Goal: Task Accomplishment & Management: Complete application form

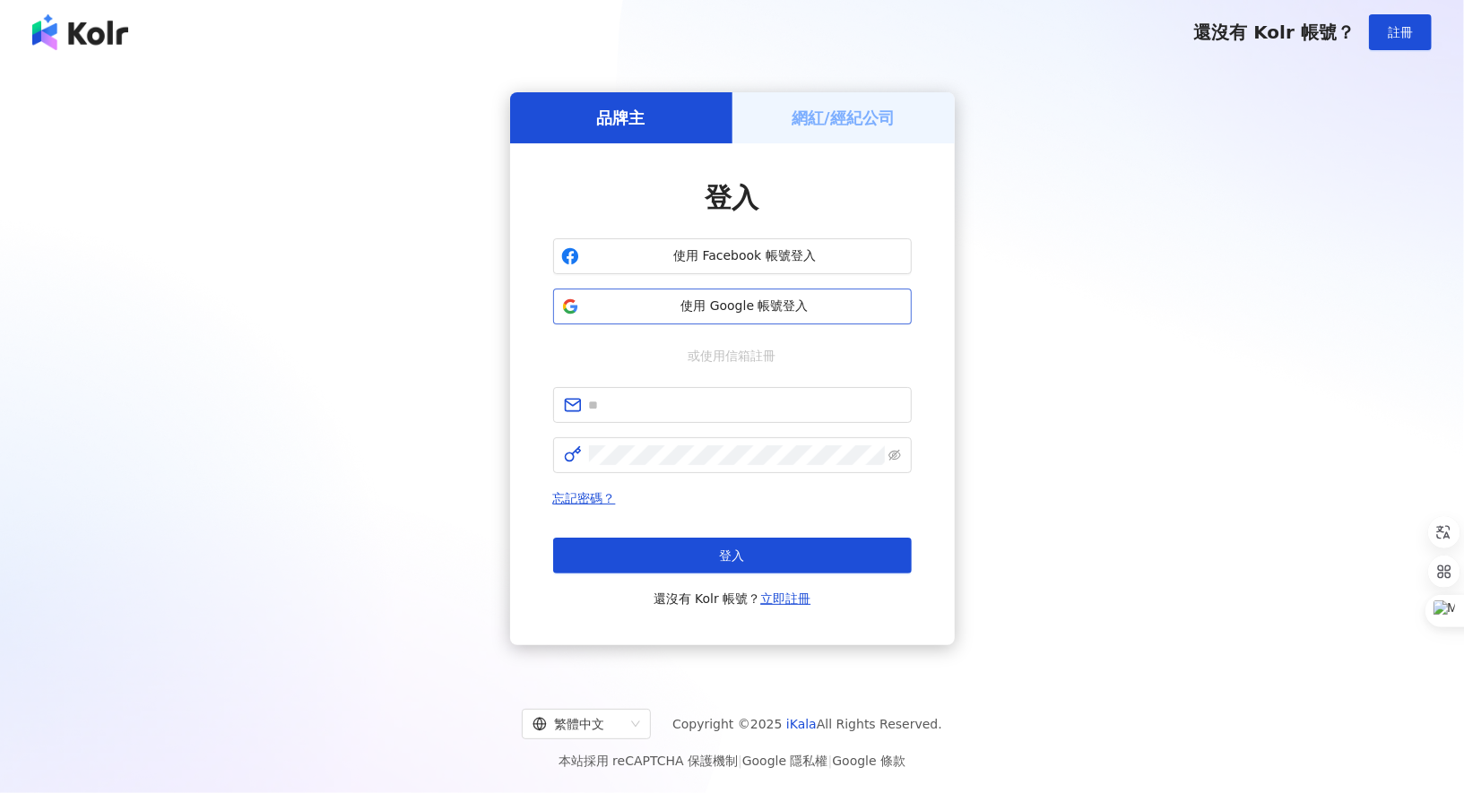
click at [766, 313] on span "使用 Google 帳號登入" at bounding box center [744, 307] width 317 height 18
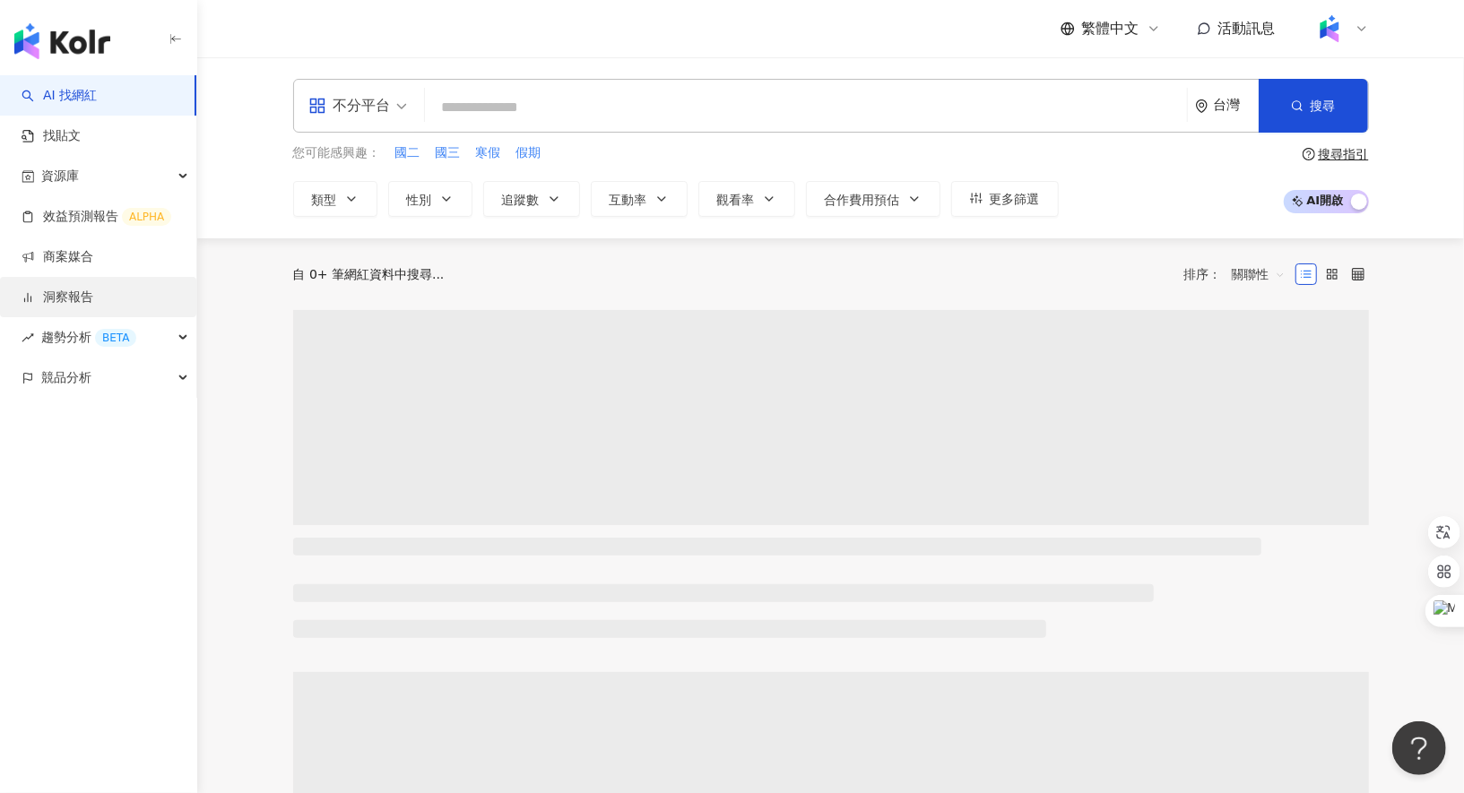
click at [93, 302] on link "洞察報告" at bounding box center [58, 298] width 72 height 18
click at [56, 295] on link "洞察報告" at bounding box center [58, 298] width 72 height 18
click at [72, 299] on link "洞察報告" at bounding box center [58, 298] width 72 height 18
click at [93, 256] on link "商案媒合" at bounding box center [58, 257] width 72 height 18
click at [93, 266] on link "商案媒合" at bounding box center [58, 257] width 72 height 18
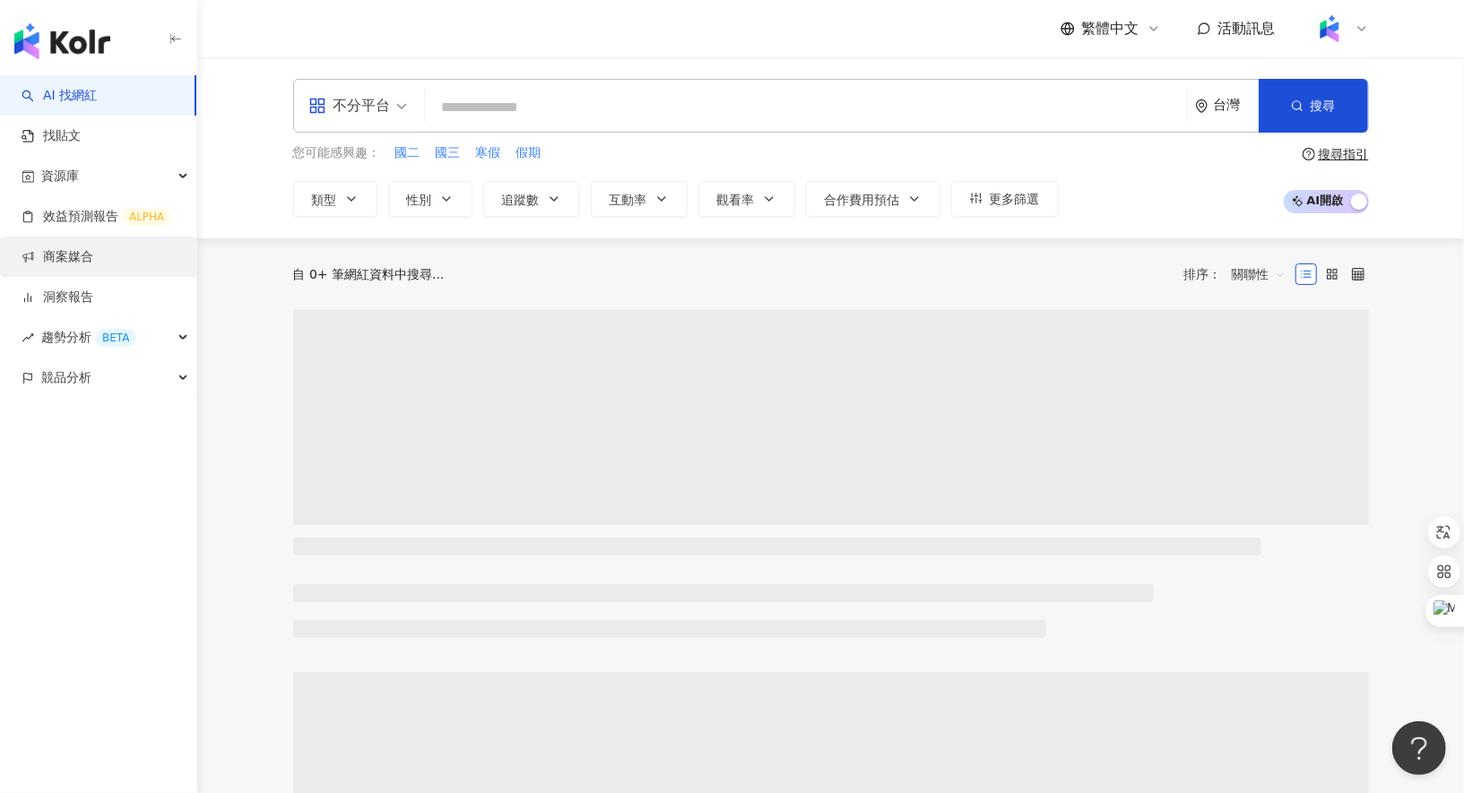
click at [93, 264] on link "商案媒合" at bounding box center [58, 257] width 72 height 18
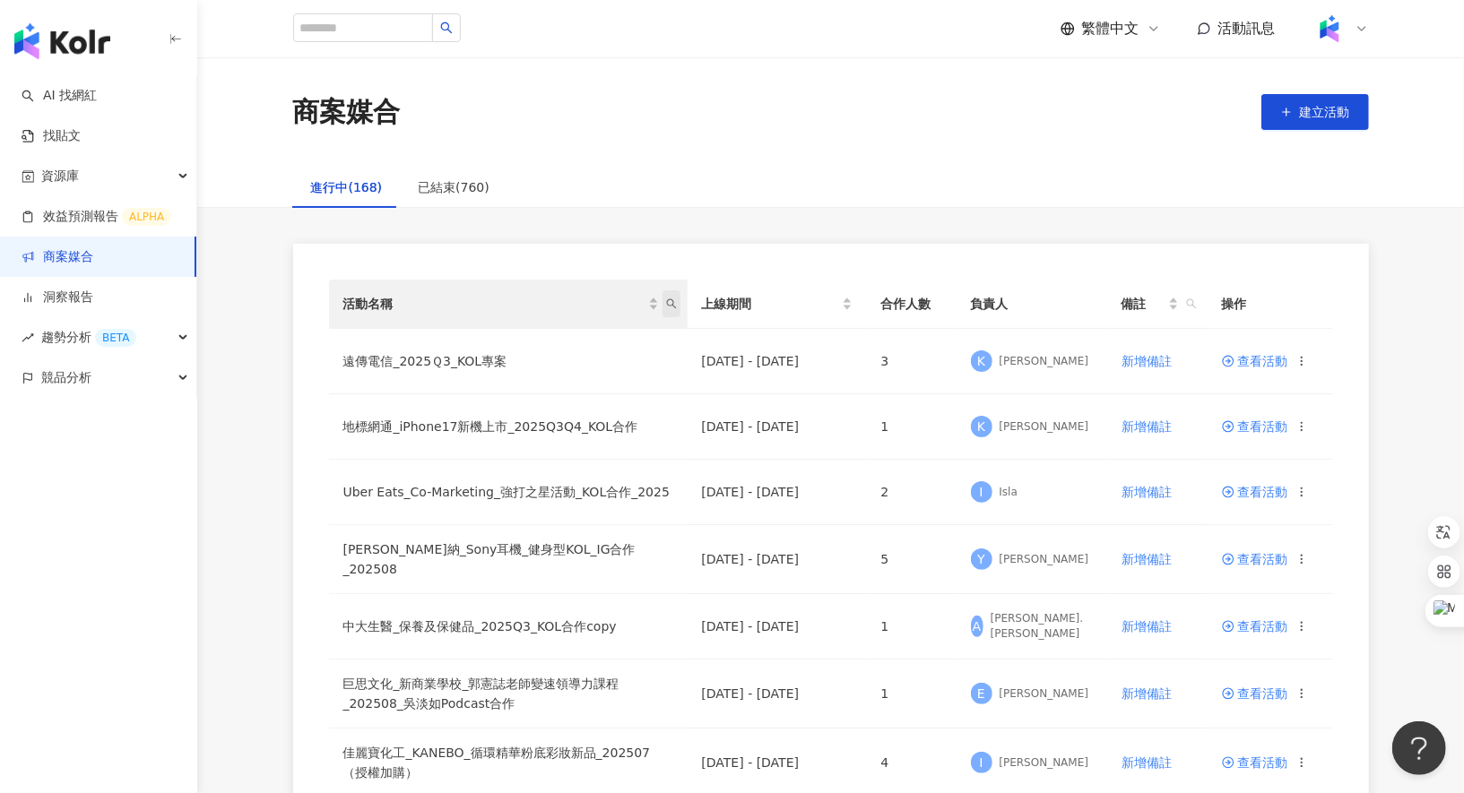
click at [671, 306] on icon "search" at bounding box center [671, 304] width 10 height 10
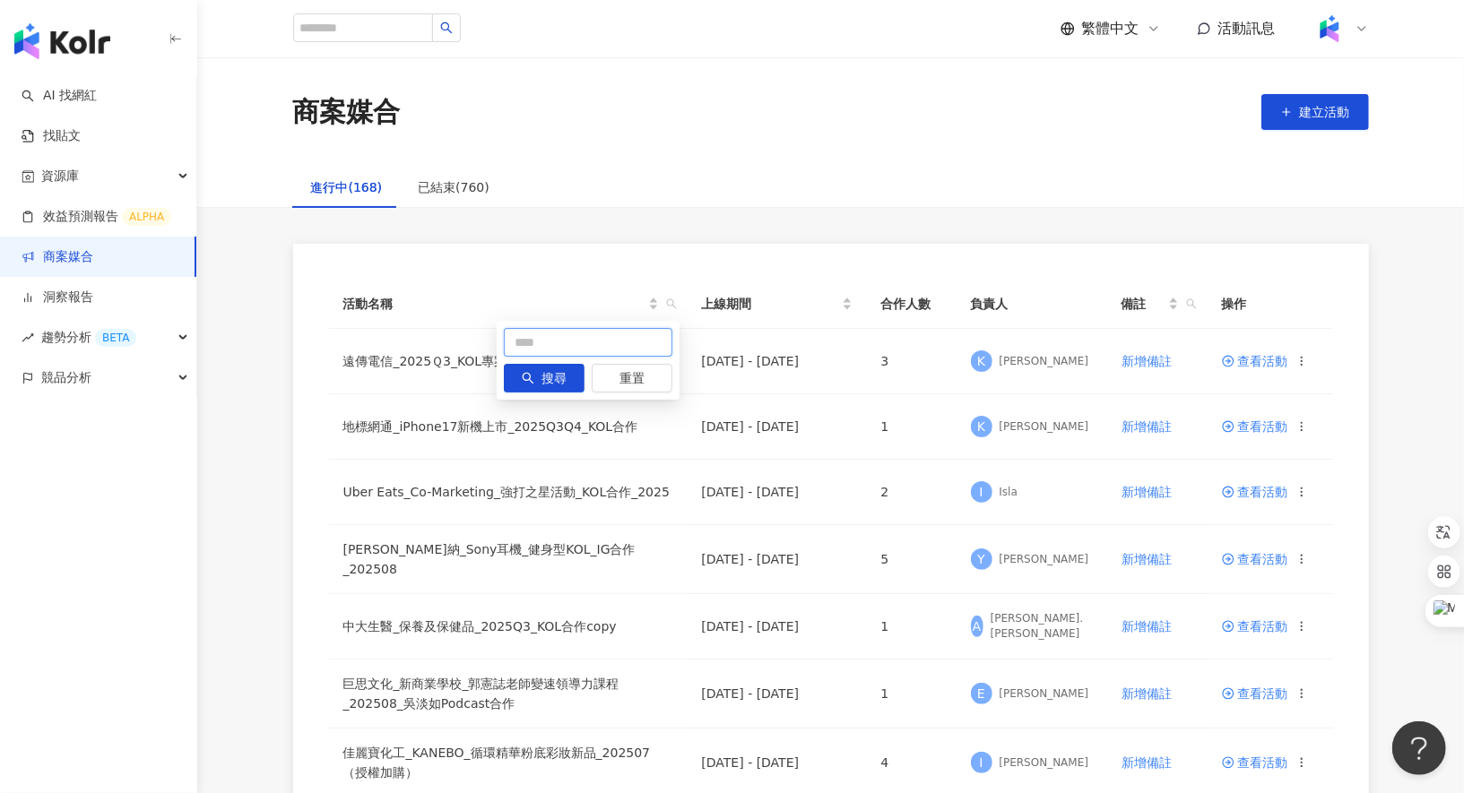
click at [630, 343] on input "text" at bounding box center [588, 342] width 169 height 29
type input "*"
type input "***"
click at [557, 384] on span "搜尋" at bounding box center [554, 379] width 25 height 29
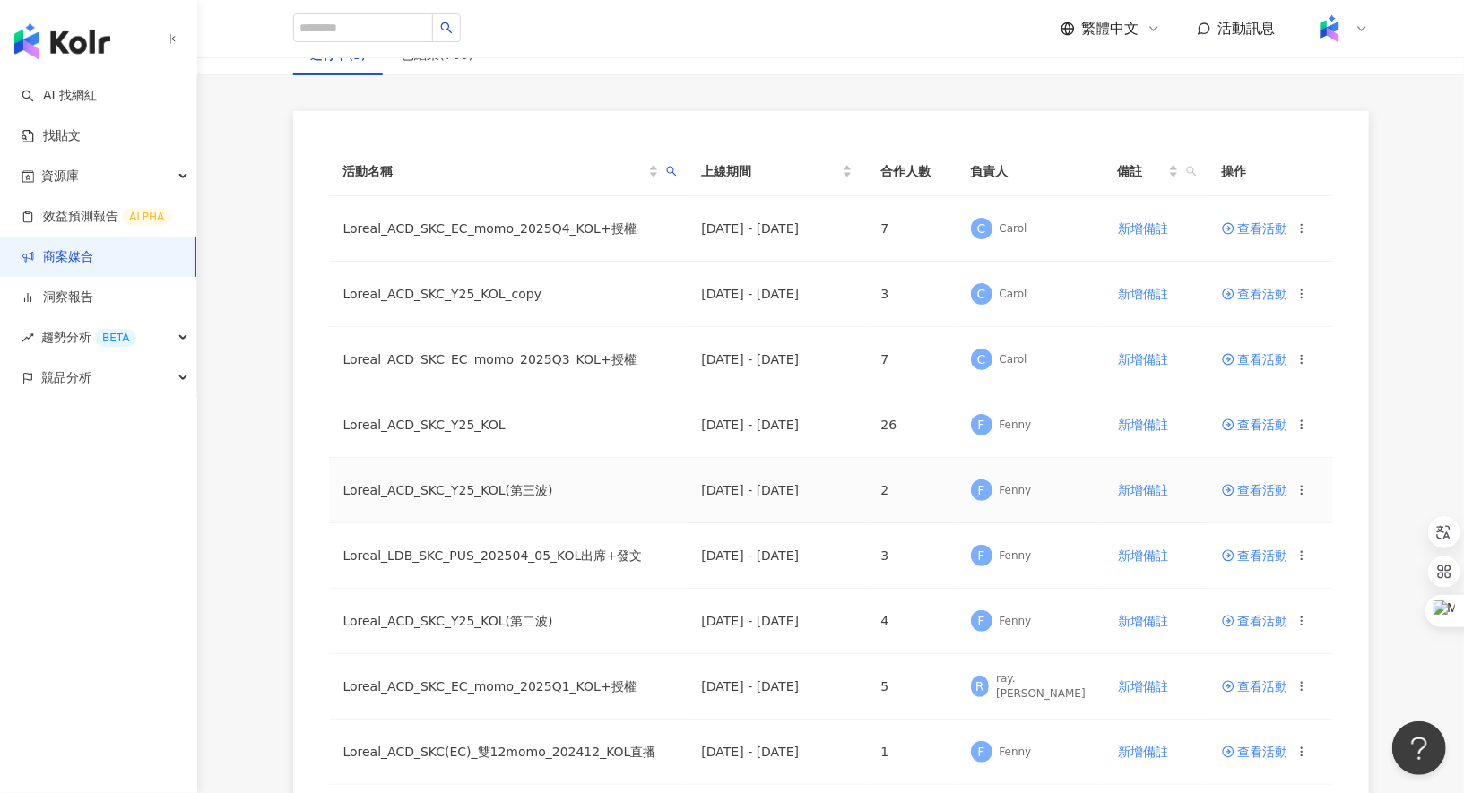
scroll to position [134, 0]
click at [1255, 614] on span "查看活動" at bounding box center [1255, 619] width 66 height 13
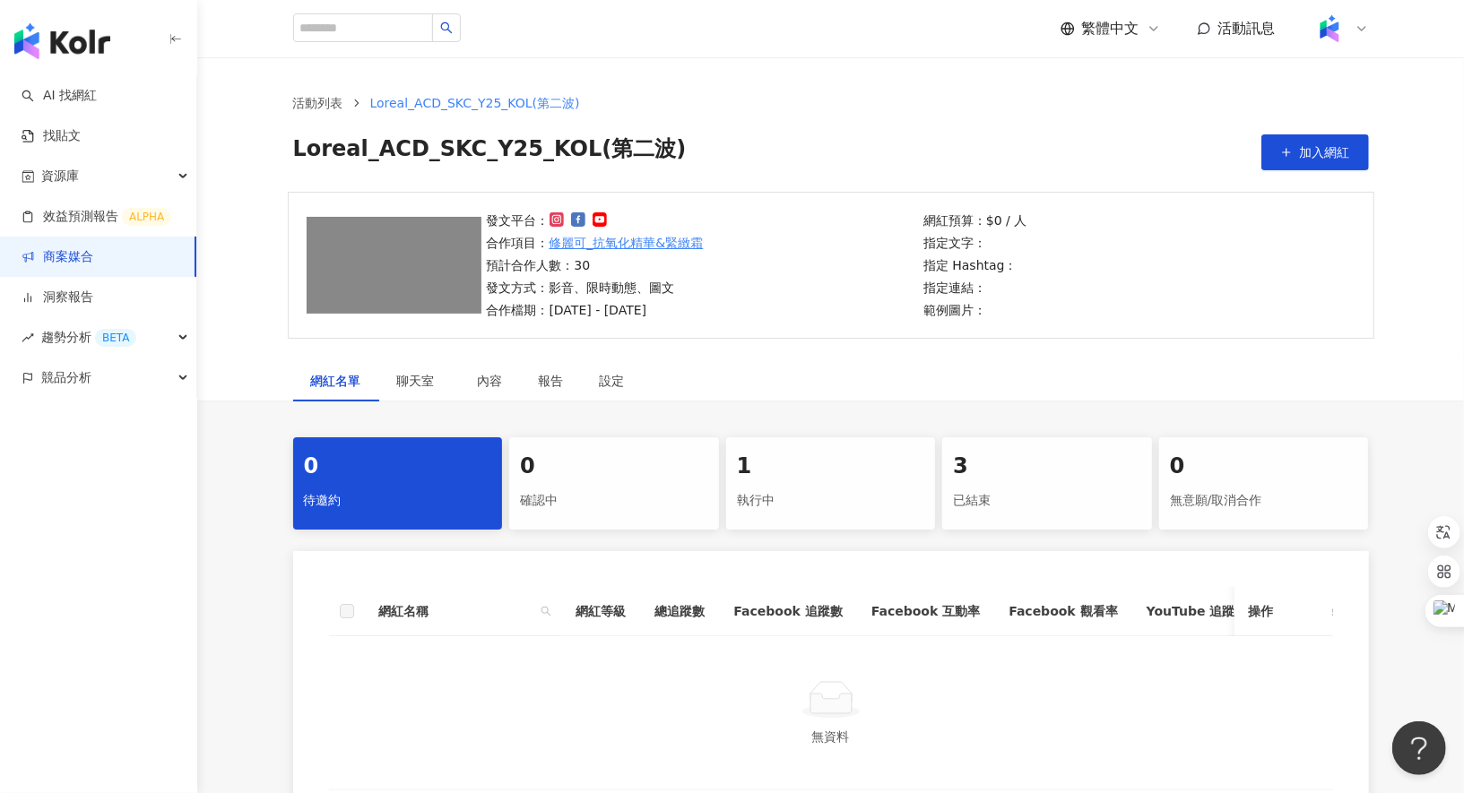
click at [815, 490] on div "執行中" at bounding box center [831, 501] width 188 height 30
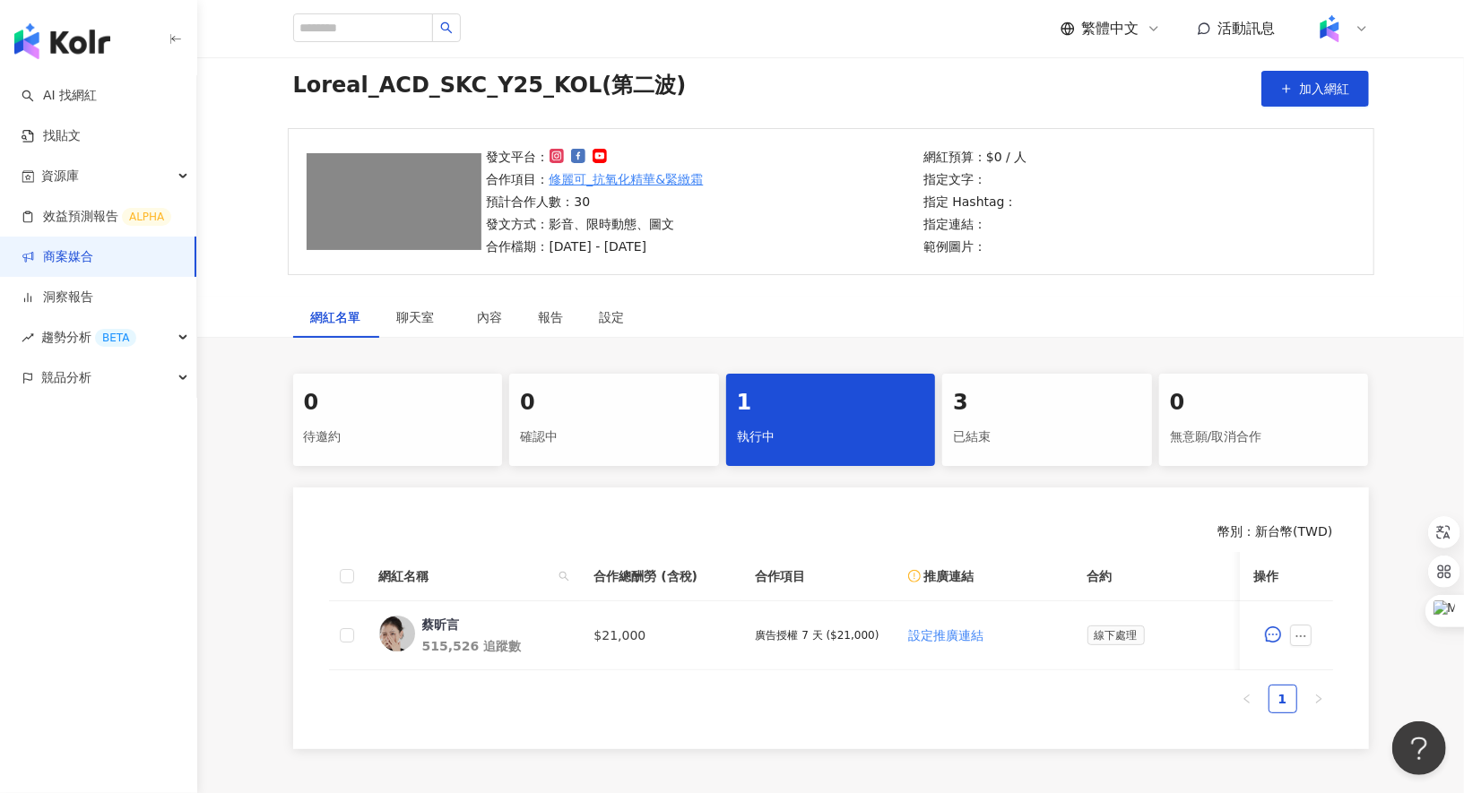
scroll to position [82, 0]
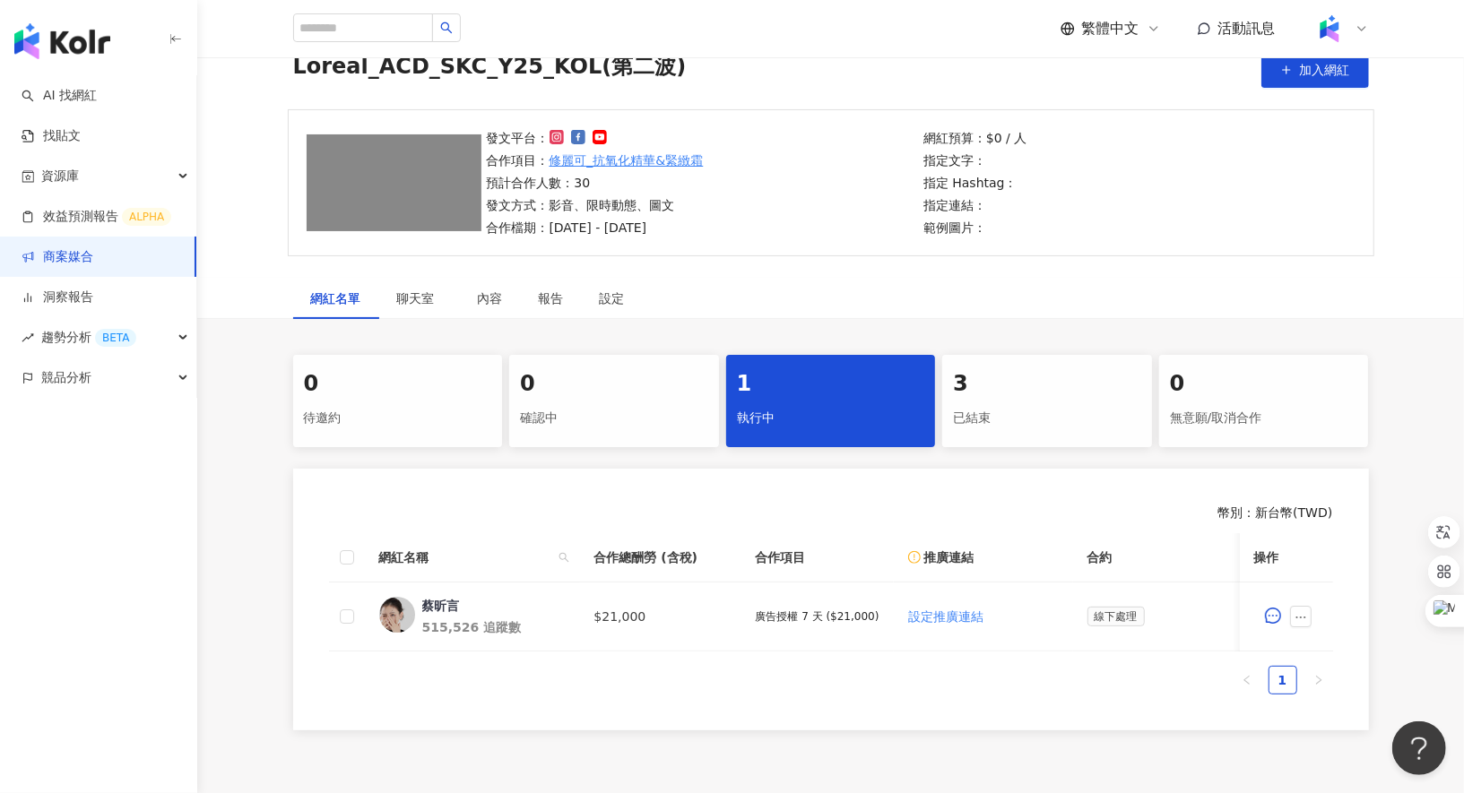
click at [1027, 409] on div "已結束" at bounding box center [1047, 418] width 188 height 30
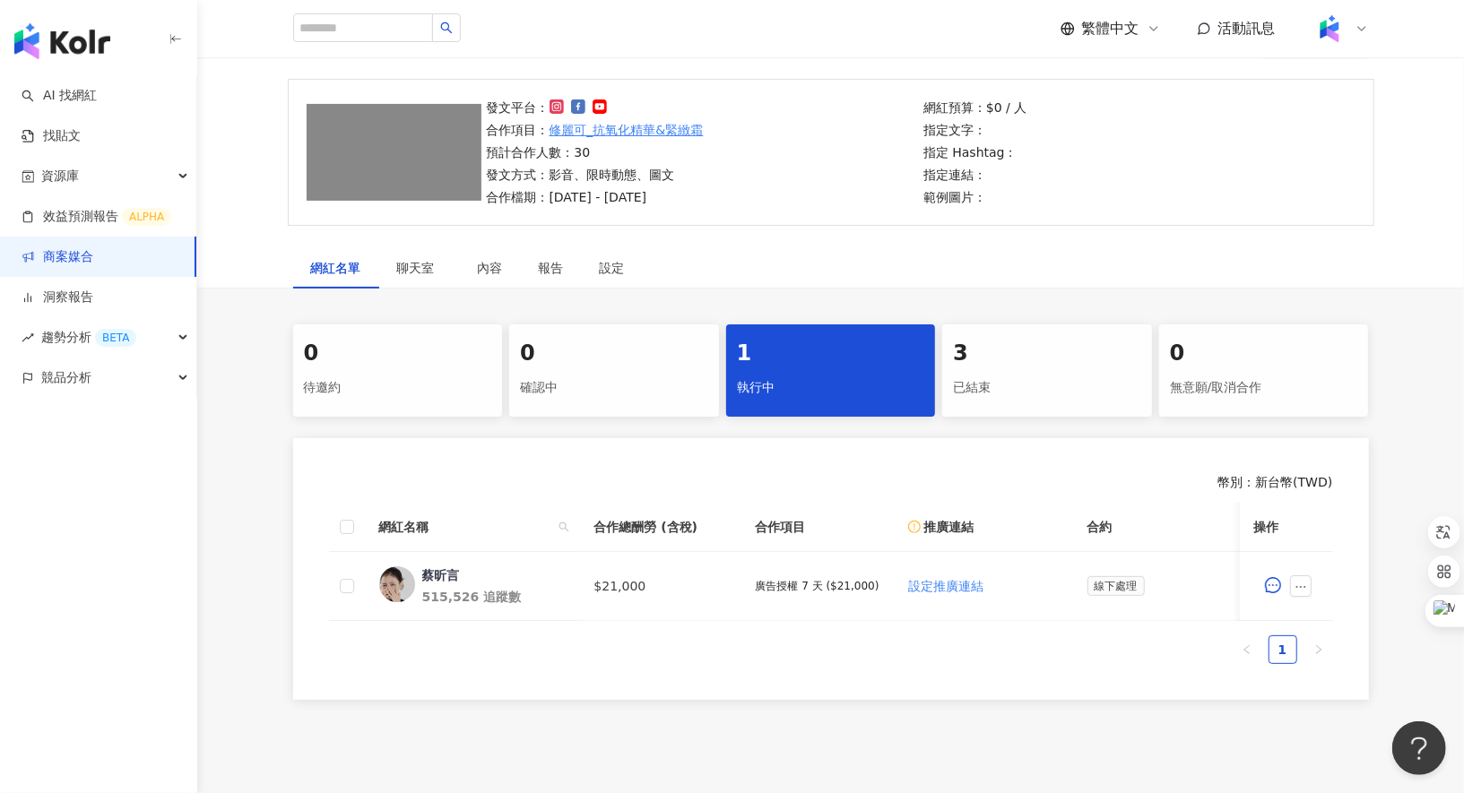
scroll to position [82, 0]
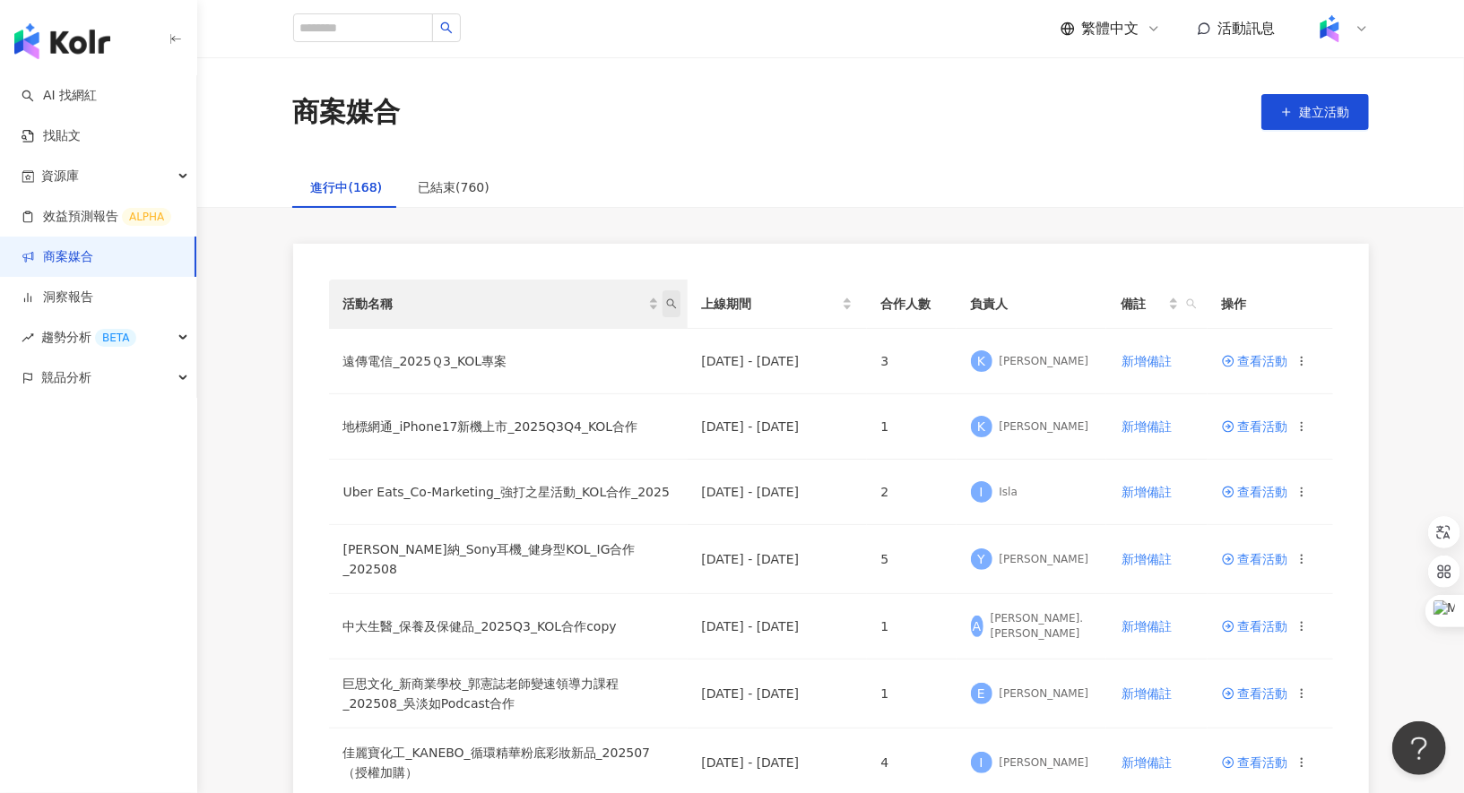
click at [672, 299] on icon "search" at bounding box center [671, 304] width 11 height 11
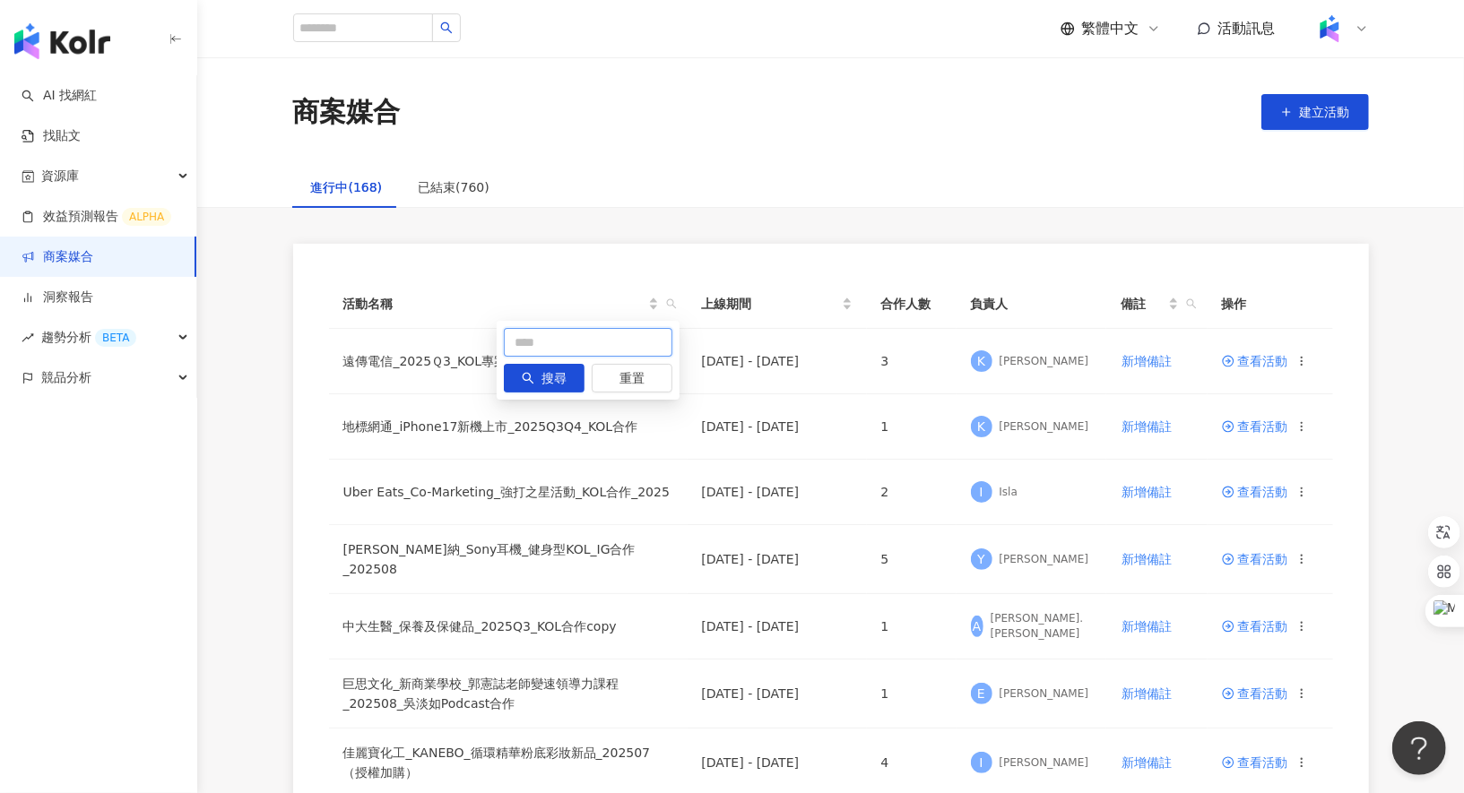
click at [604, 332] on input "text" at bounding box center [588, 342] width 169 height 29
type input "*"
type input "***"
click at [553, 377] on span "搜尋" at bounding box center [554, 379] width 25 height 29
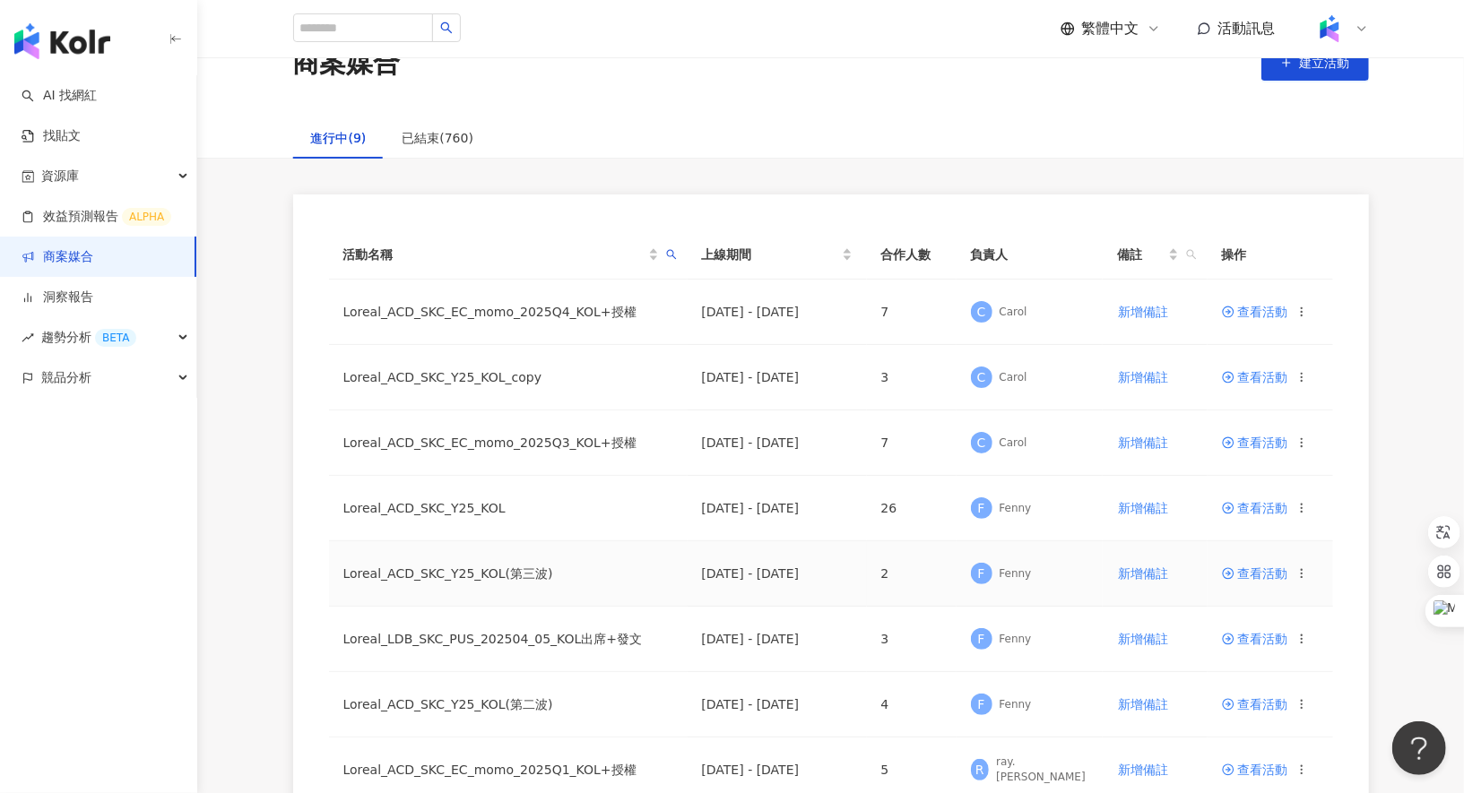
scroll to position [66, 0]
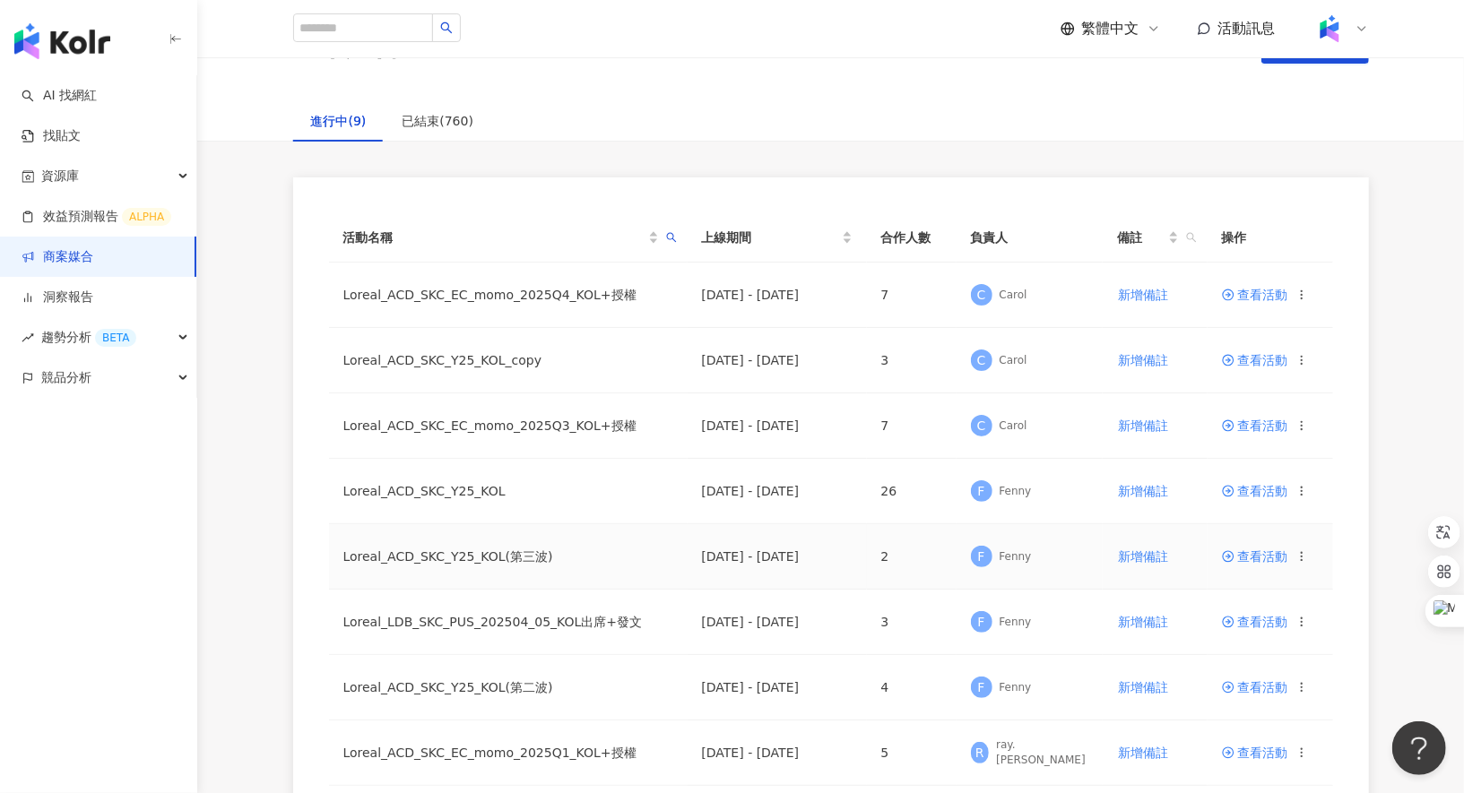
click at [1246, 552] on span "查看活動" at bounding box center [1255, 556] width 66 height 13
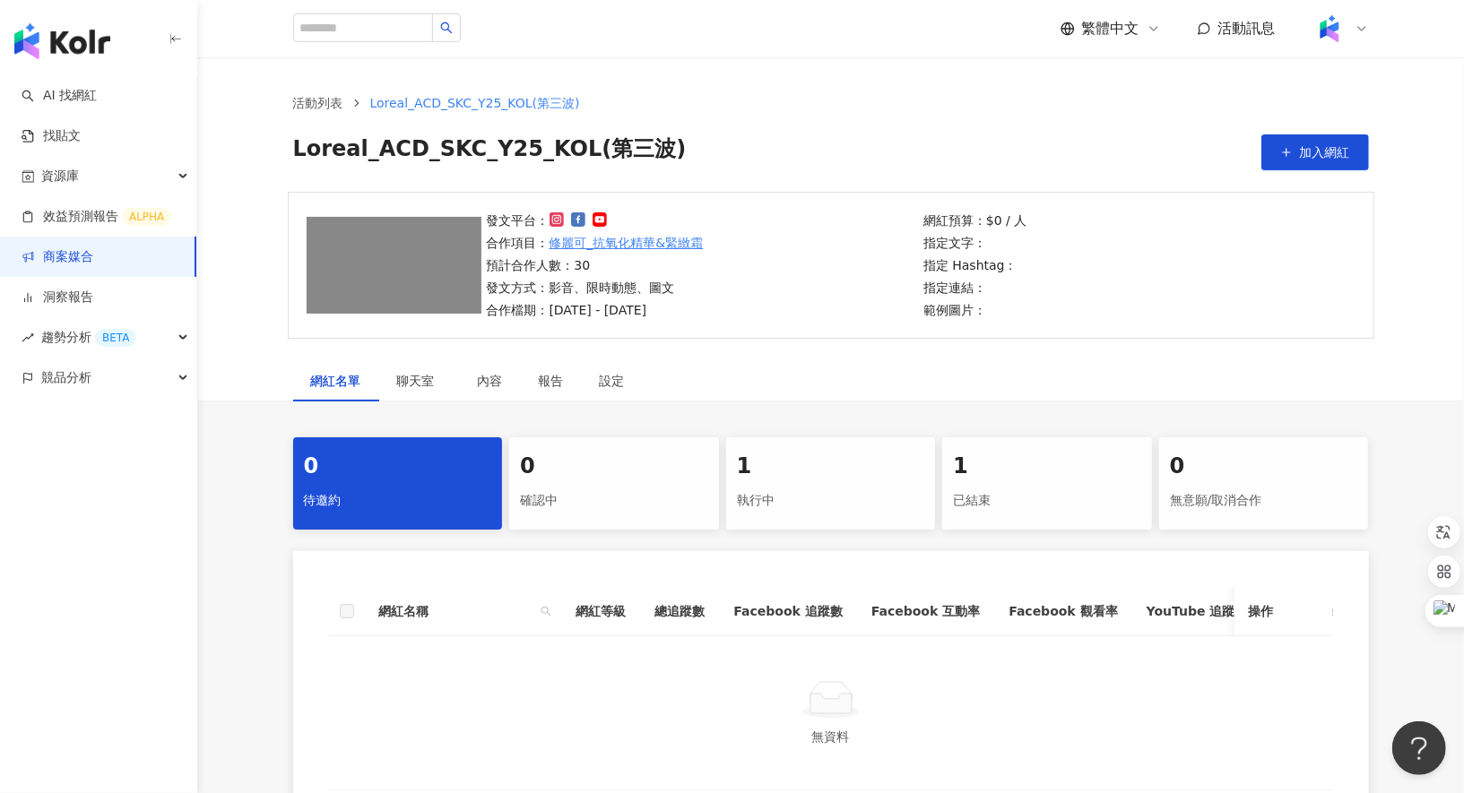
click at [801, 470] on div "1" at bounding box center [831, 467] width 188 height 30
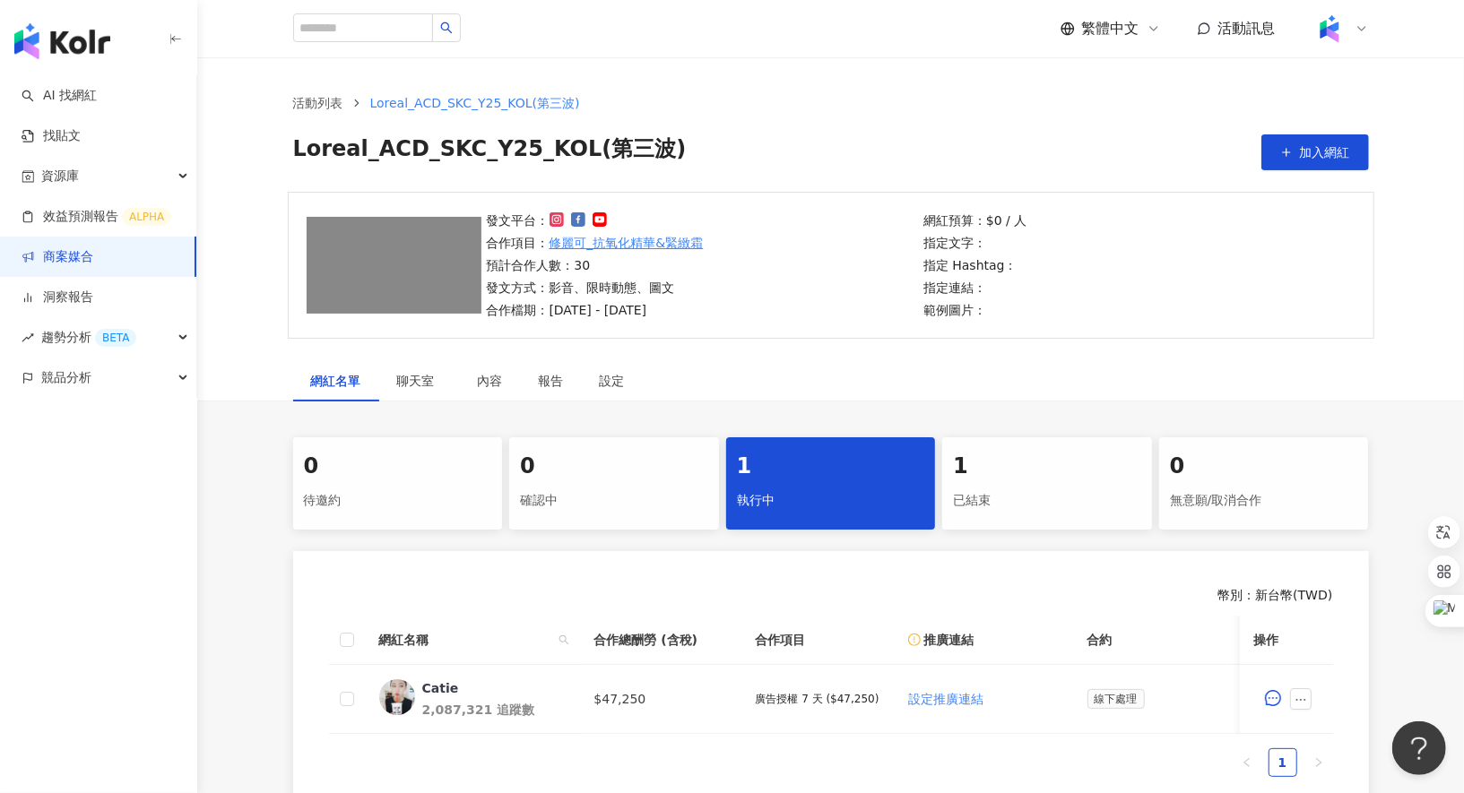
scroll to position [77, 0]
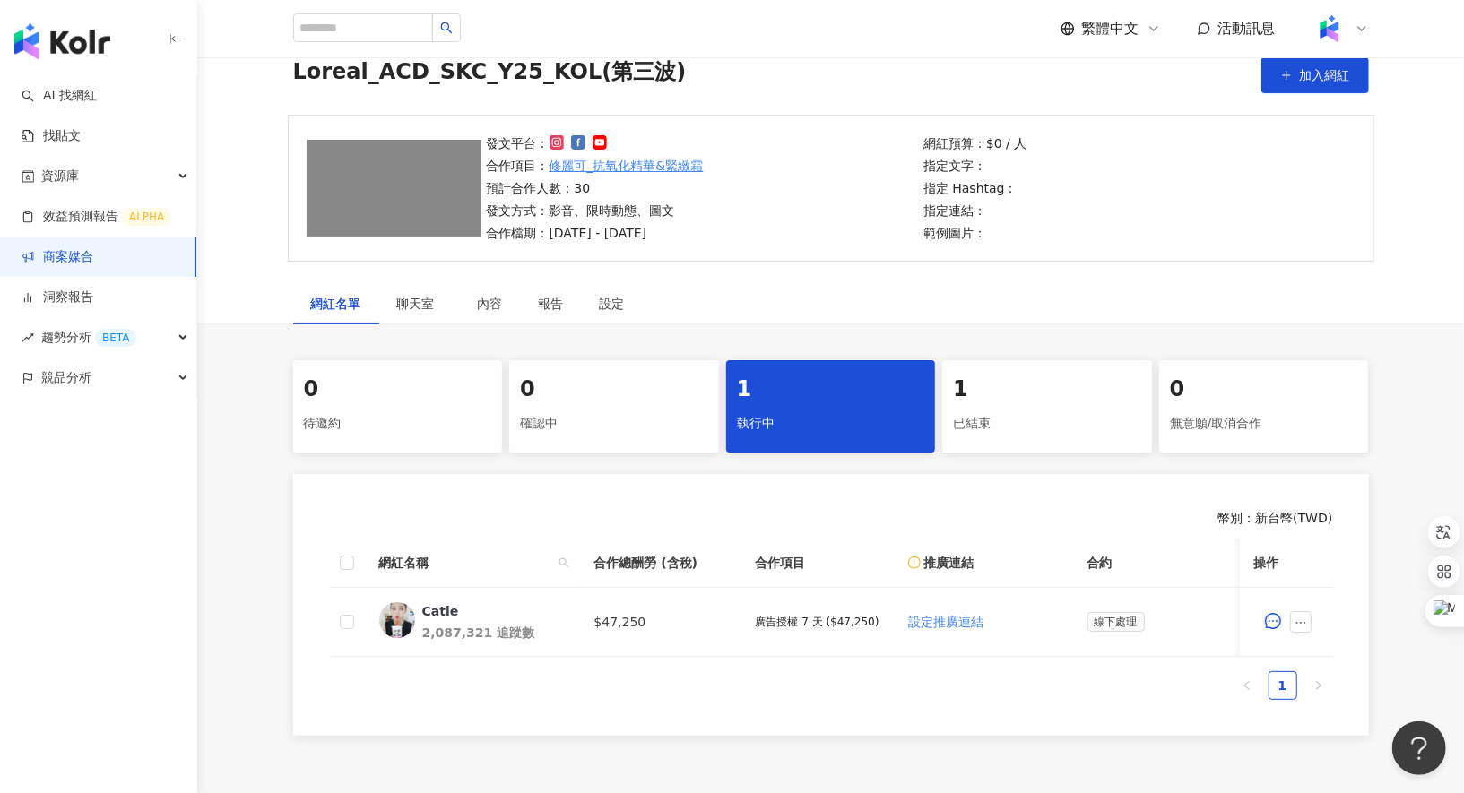
click at [984, 410] on div "已結束" at bounding box center [1047, 424] width 188 height 30
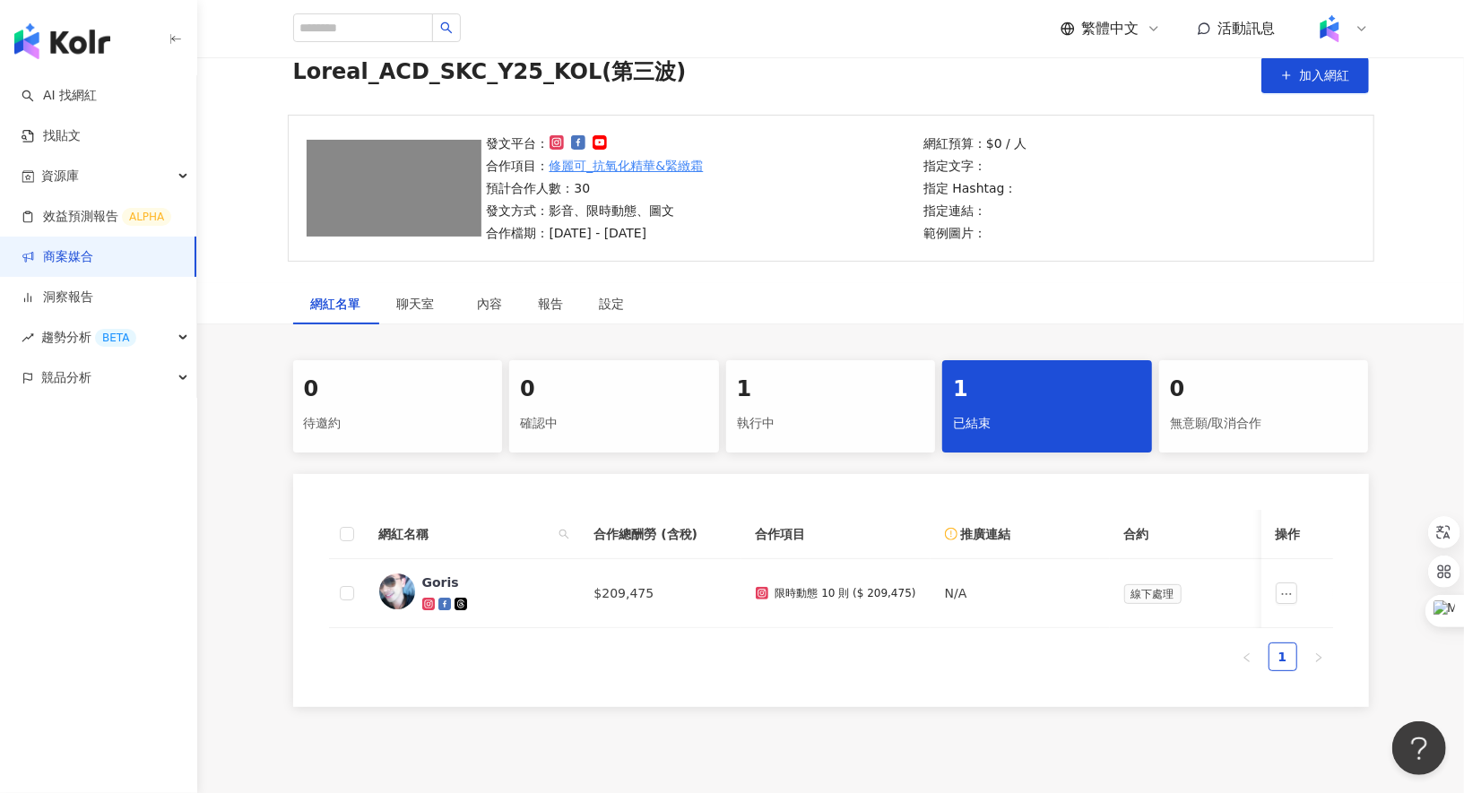
click at [803, 404] on div "1 執行中" at bounding box center [831, 406] width 210 height 92
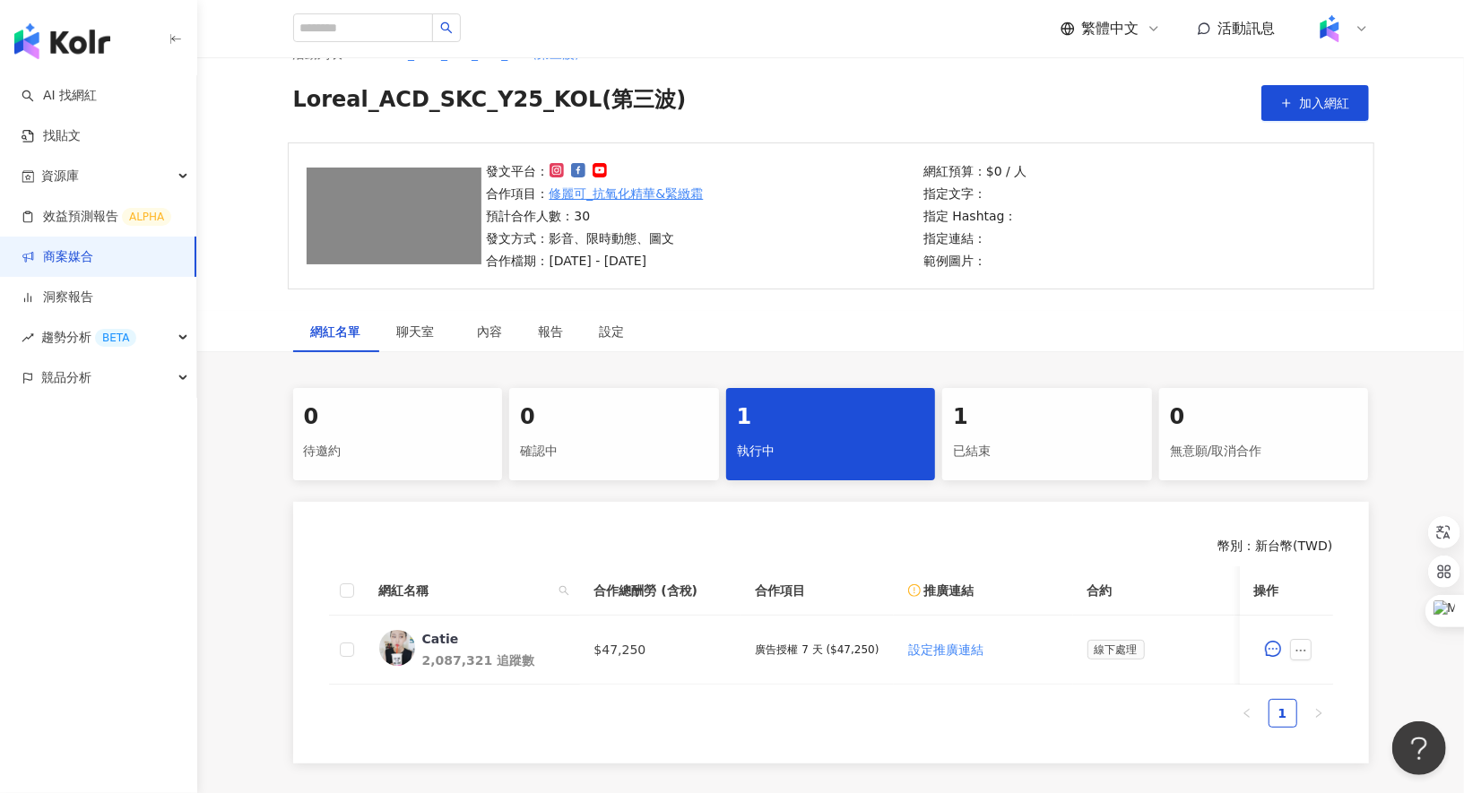
scroll to position [48, 0]
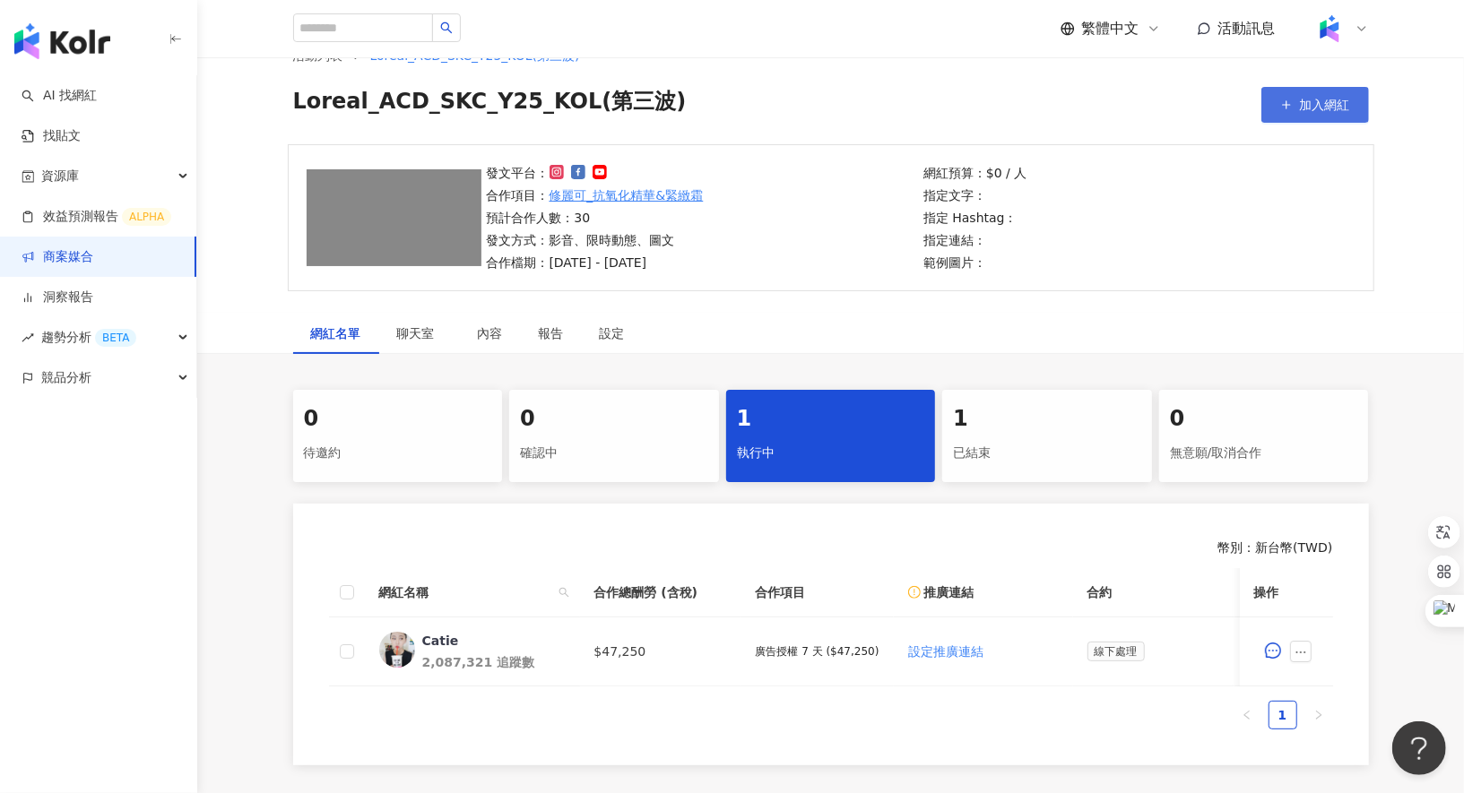
click at [1316, 111] on span "加入網紅" at bounding box center [1325, 105] width 50 height 14
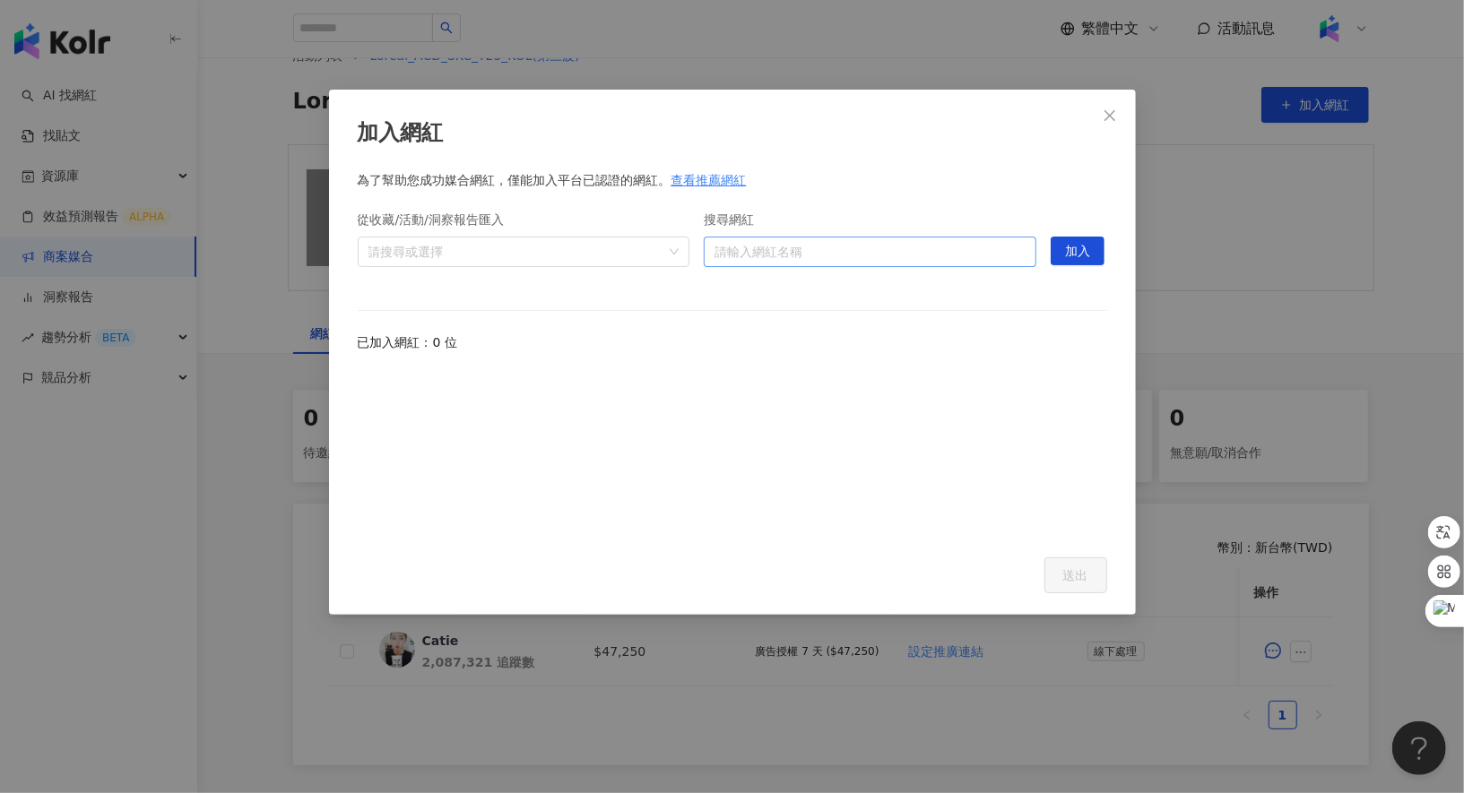
click at [862, 263] on input "搜尋網紅" at bounding box center [870, 252] width 311 height 29
type input "*"
type input "****"
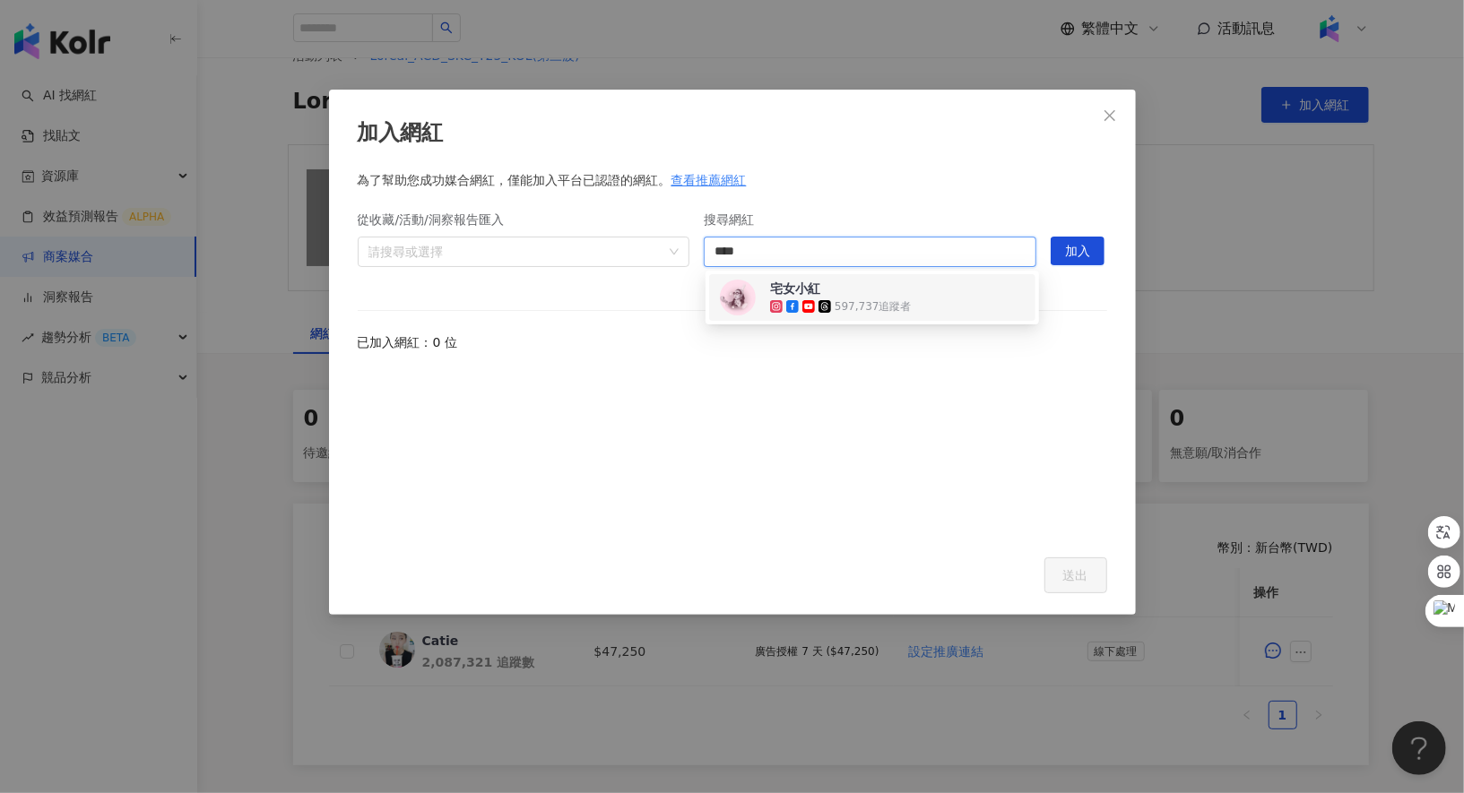
click at [880, 306] on div "597,737 追蹤者" at bounding box center [873, 306] width 77 height 15
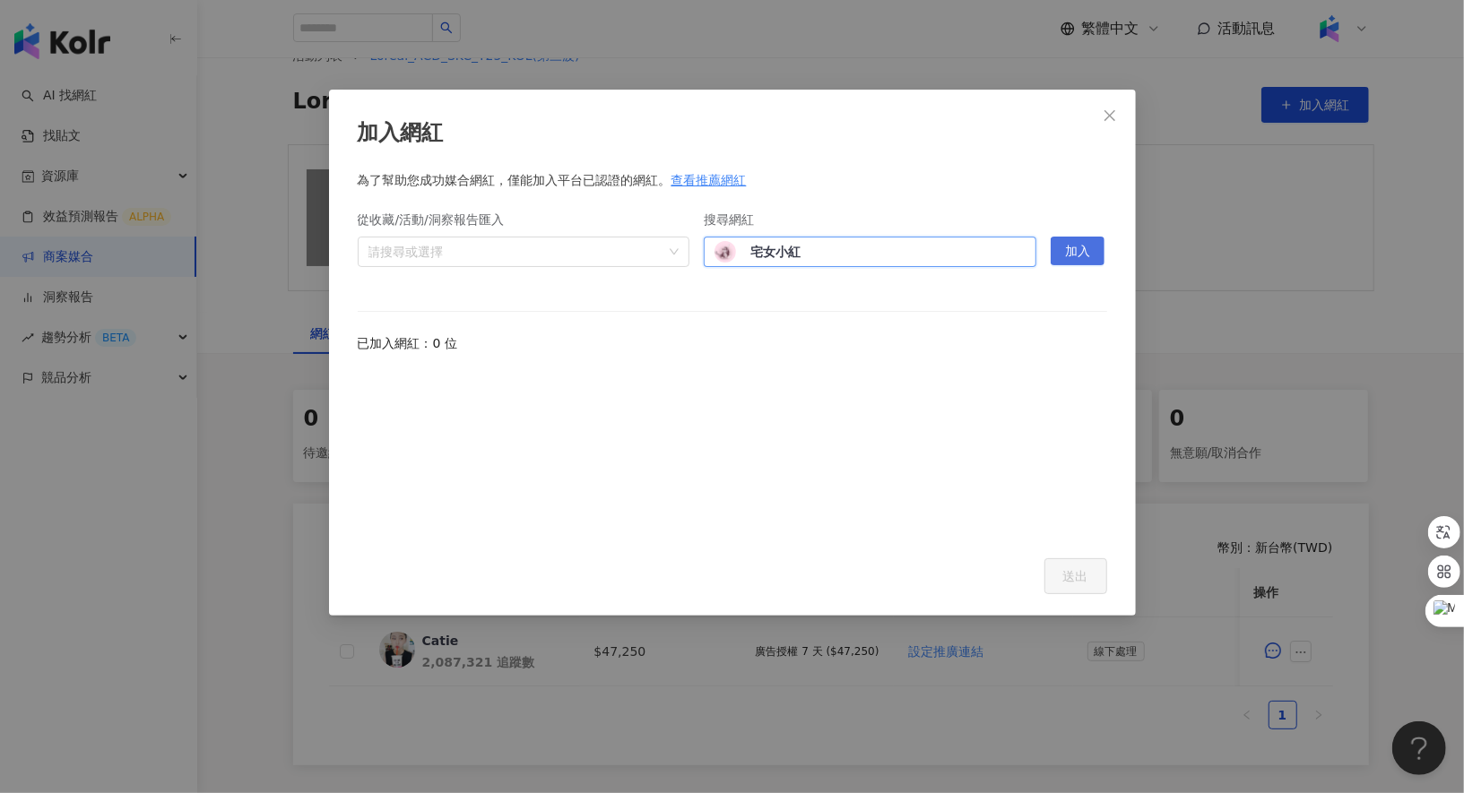
click at [1068, 260] on span "加入" at bounding box center [1077, 252] width 25 height 29
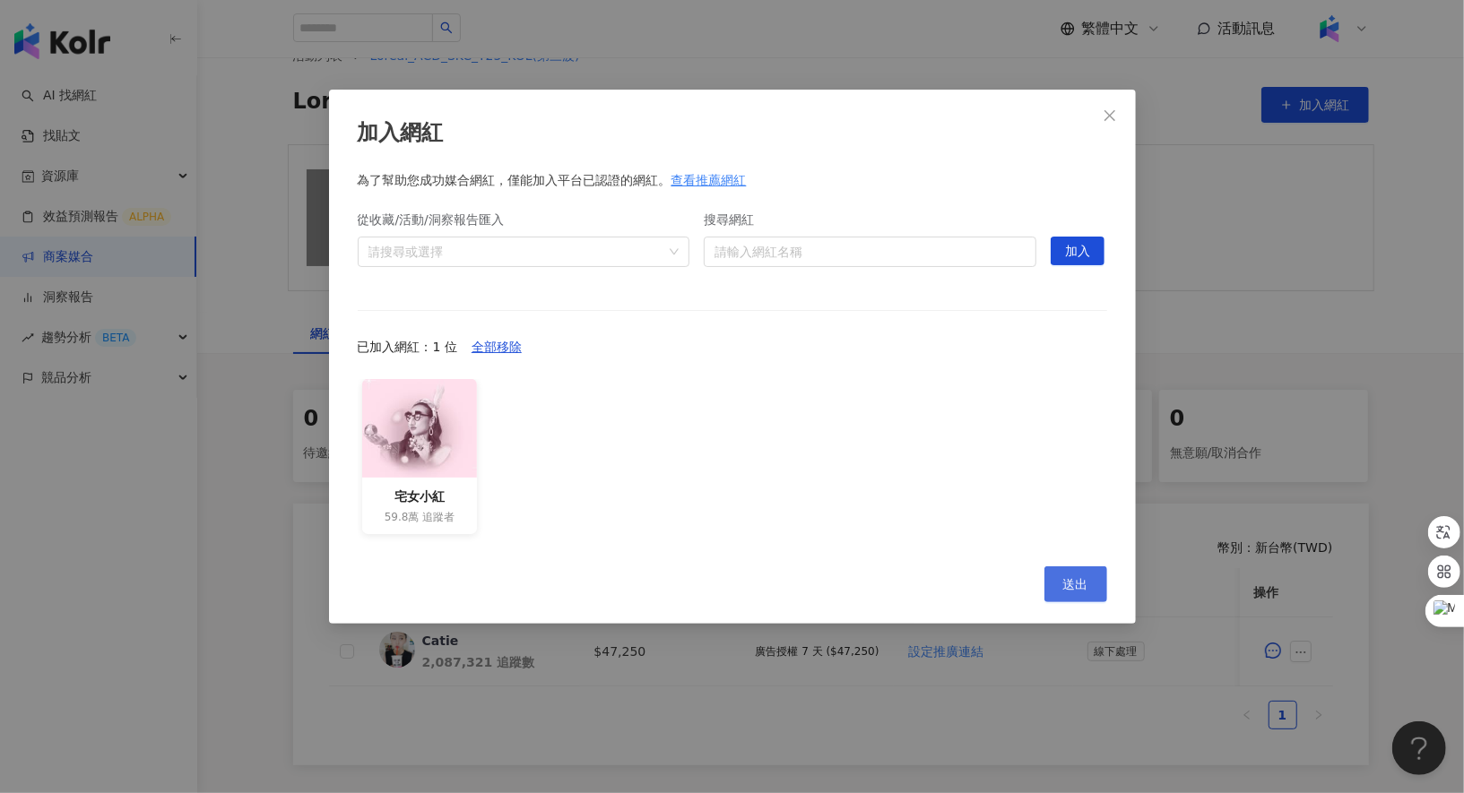
click at [1072, 584] on span "送出" at bounding box center [1075, 584] width 25 height 14
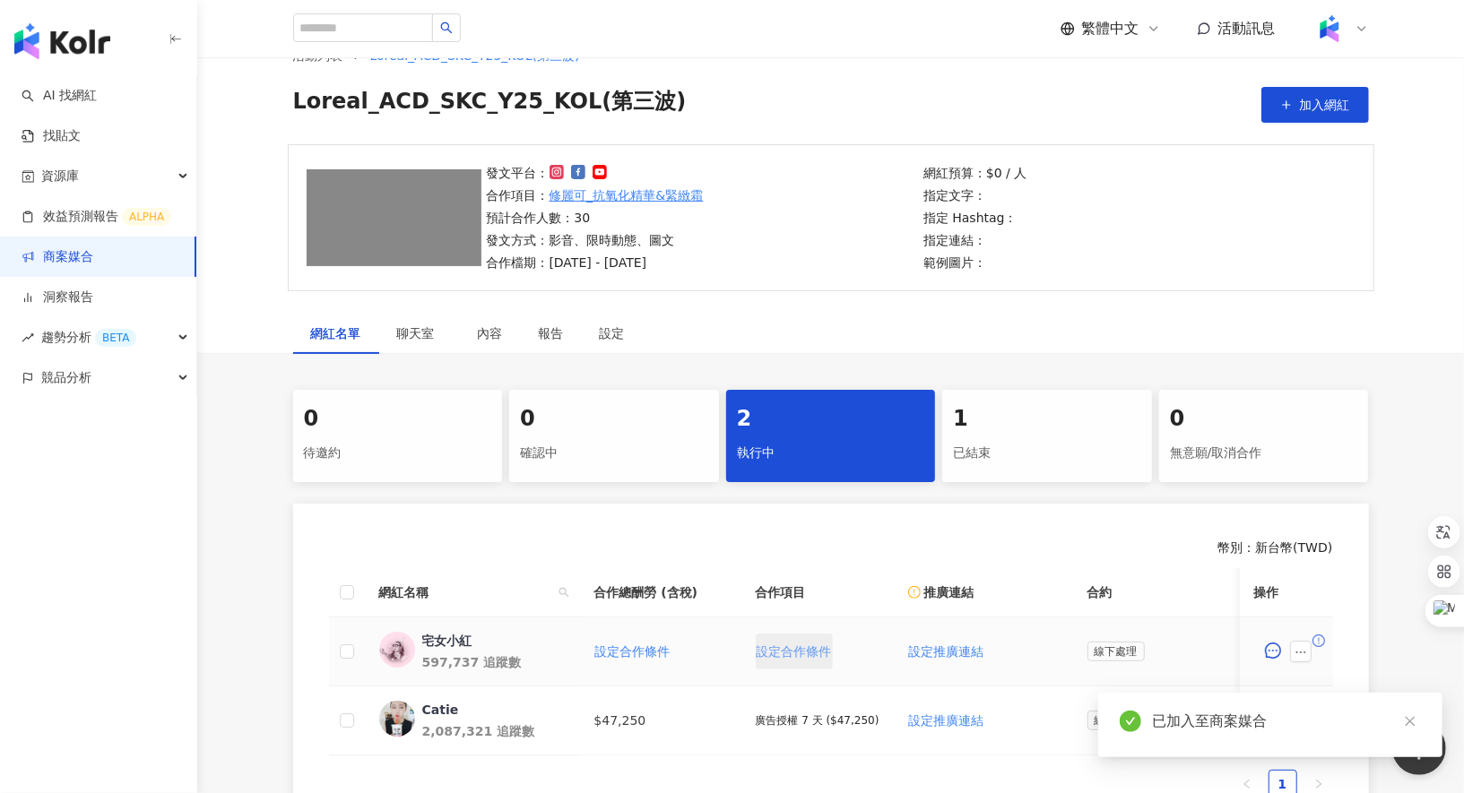
click at [810, 645] on span "設定合作條件" at bounding box center [794, 652] width 75 height 14
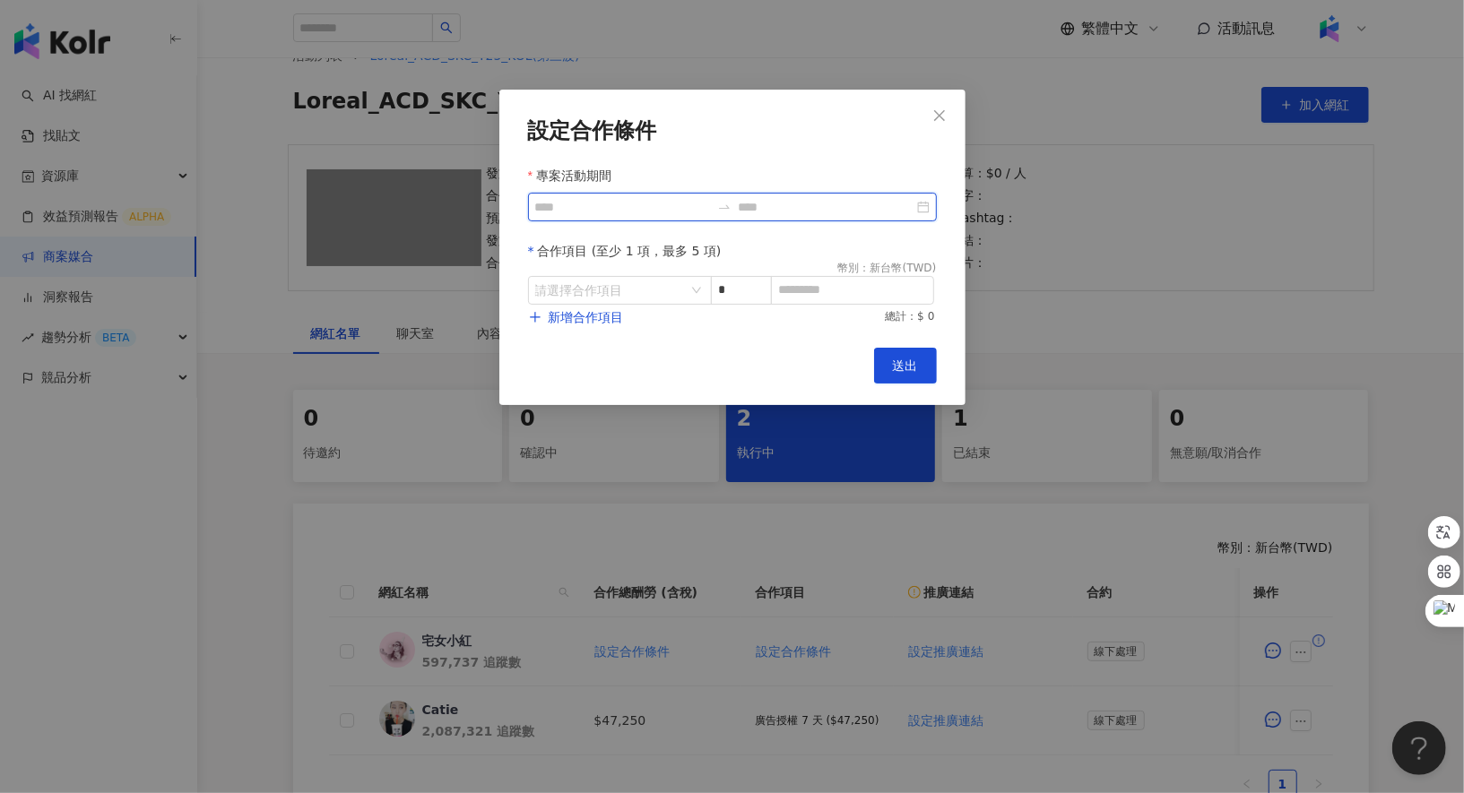
click at [691, 199] on input "專案活動期間" at bounding box center [622, 207] width 175 height 20
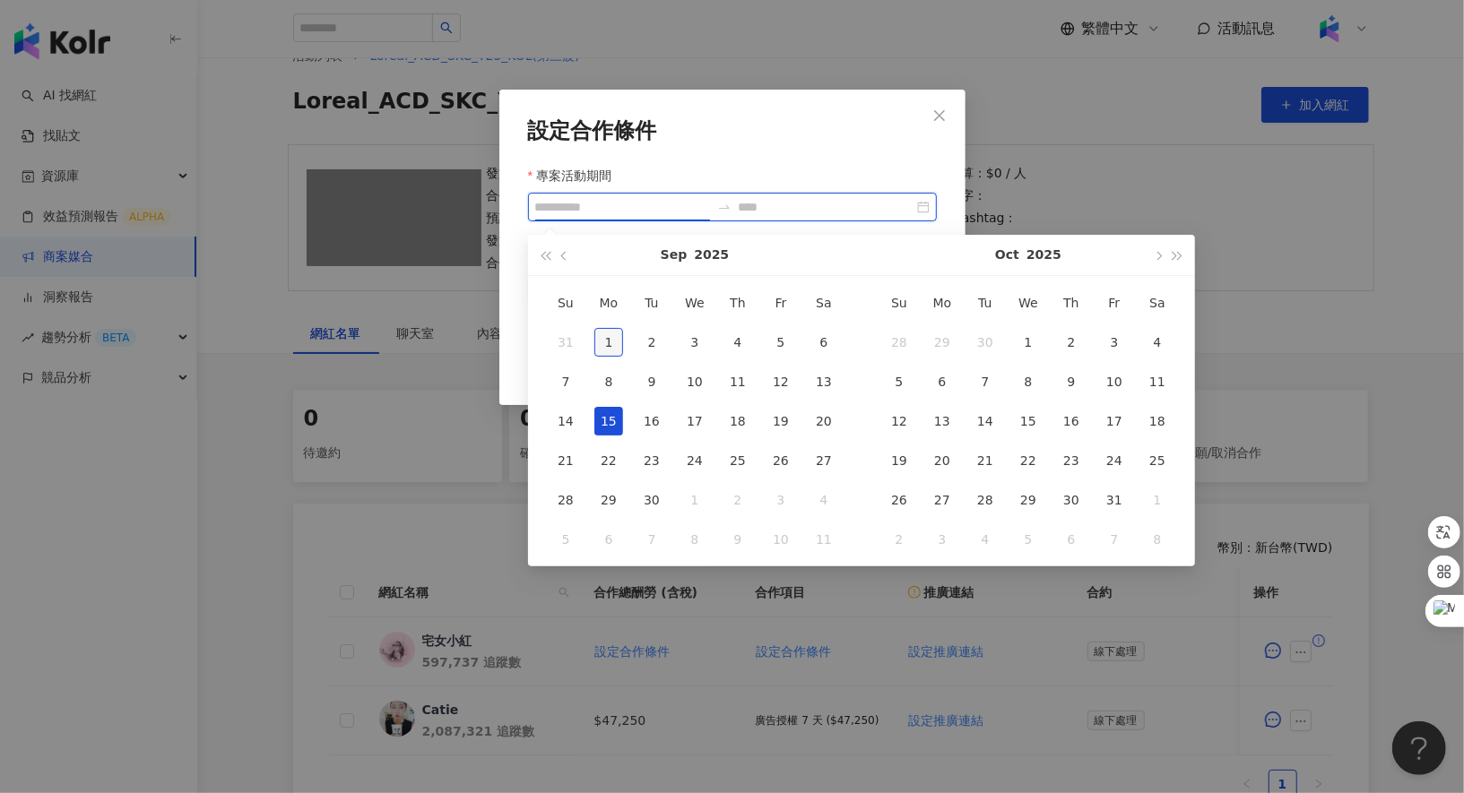
type input "**********"
click at [608, 328] on div "1" at bounding box center [608, 342] width 29 height 29
type input "**********"
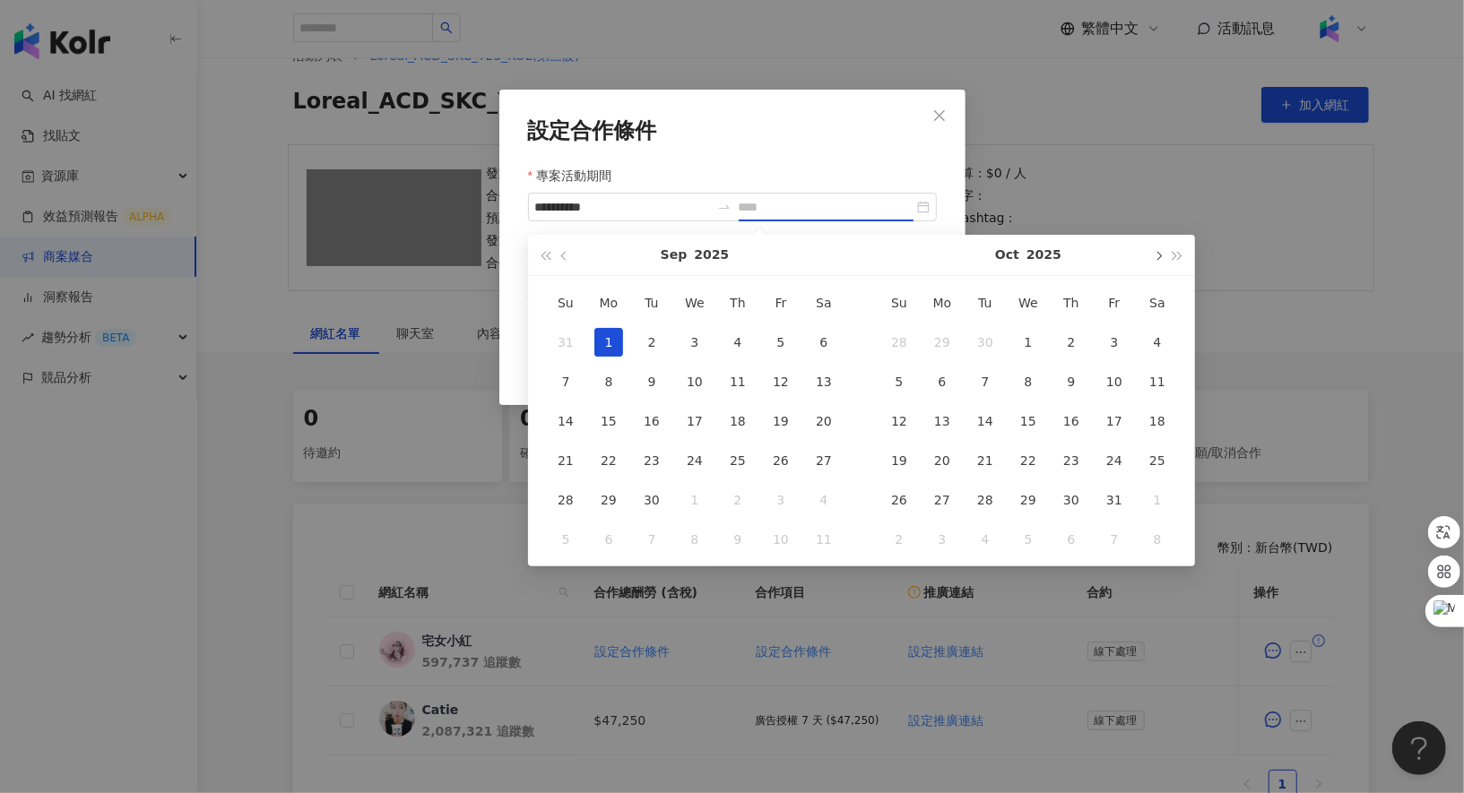
click at [1154, 257] on button "button" at bounding box center [1158, 255] width 20 height 40
type input "**********"
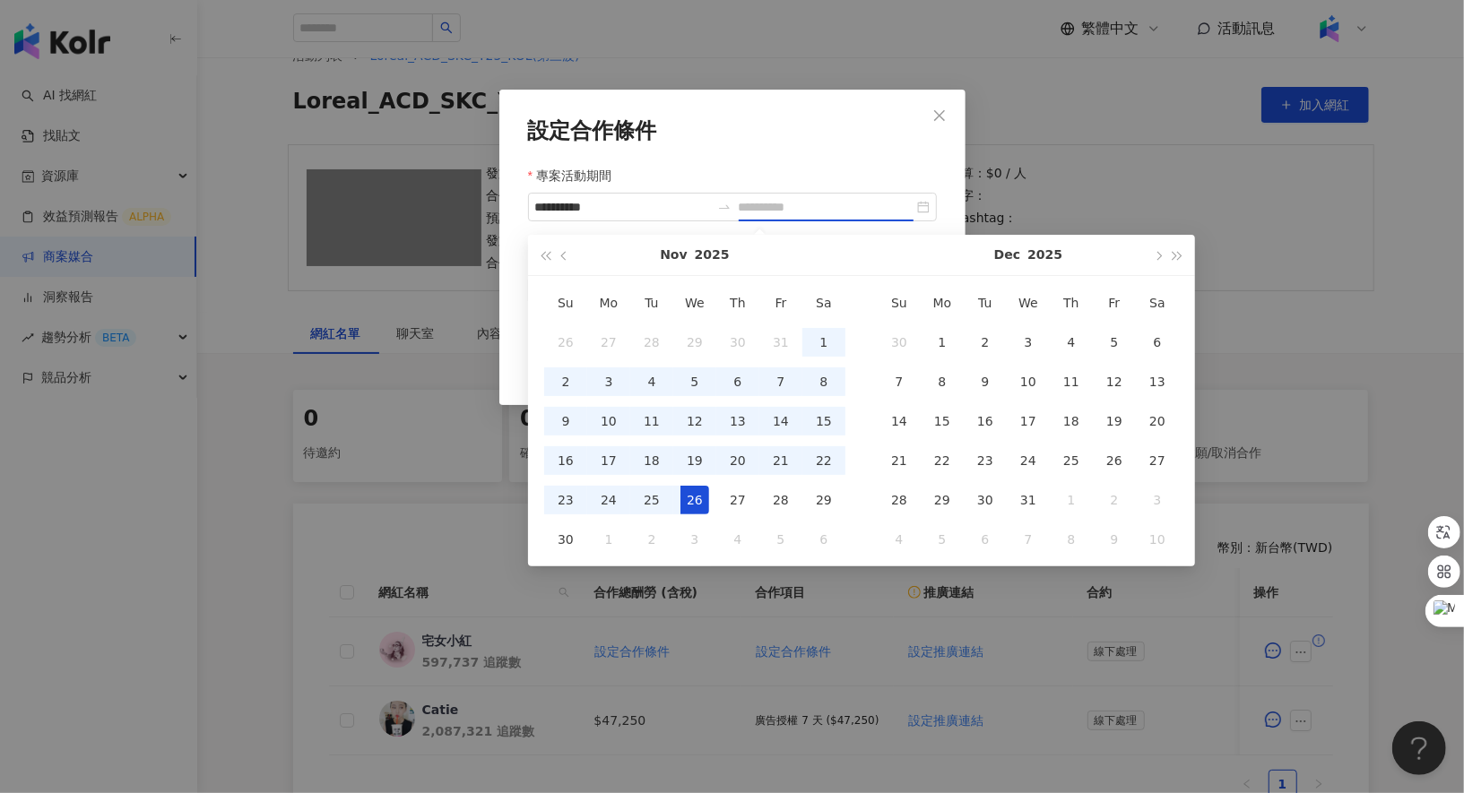
type input "**********"
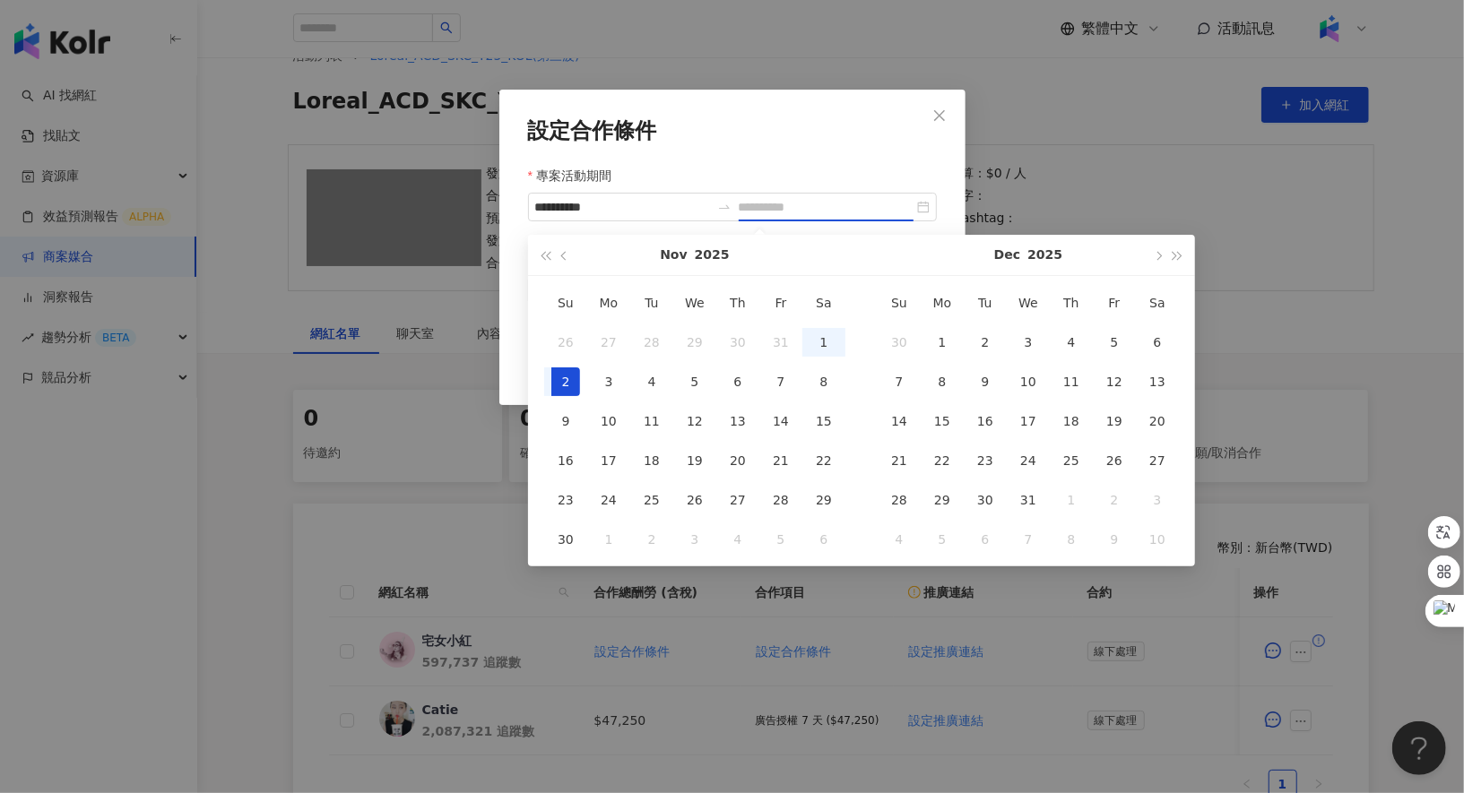
type input "**********"
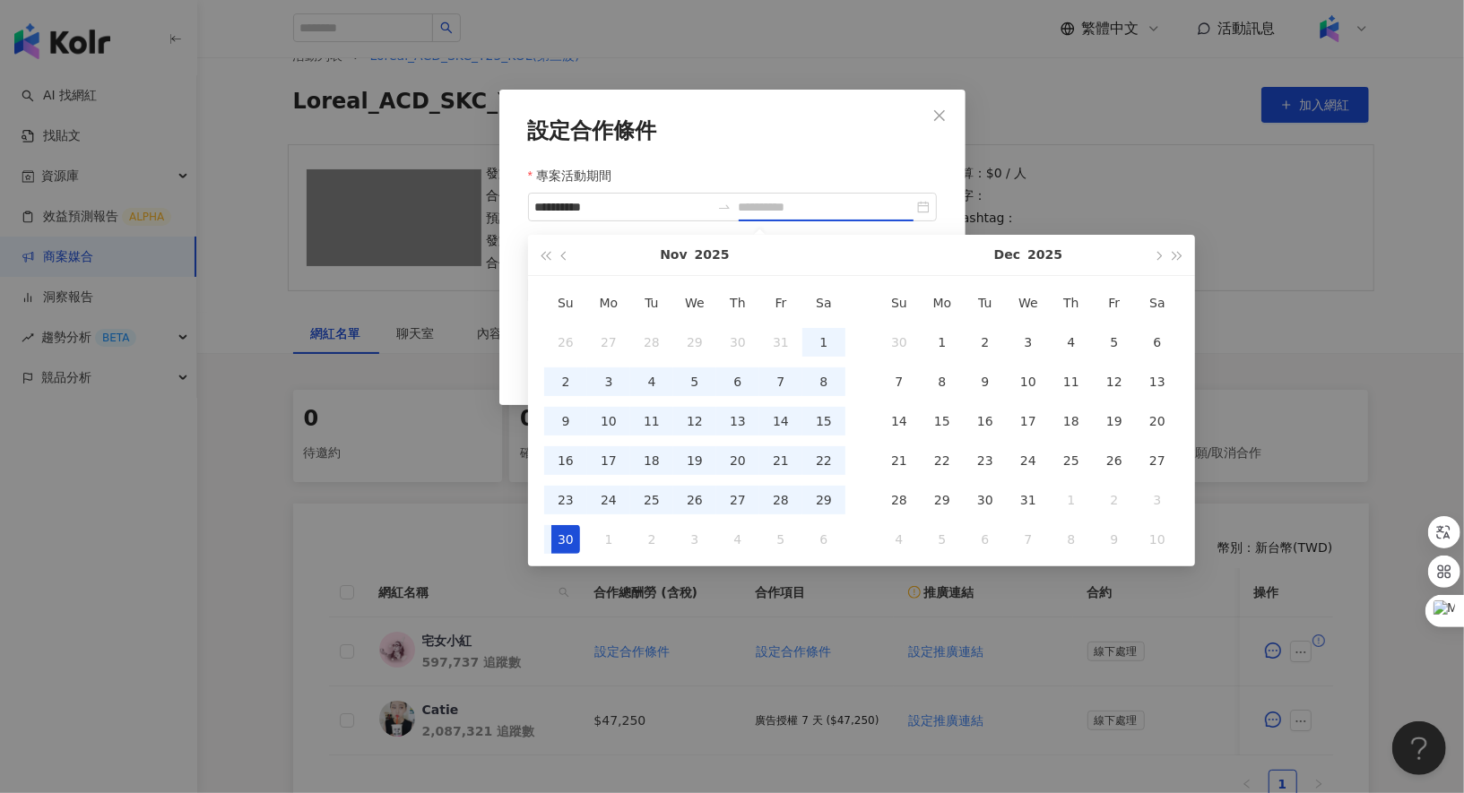
click at [557, 540] on div "30" at bounding box center [565, 539] width 29 height 29
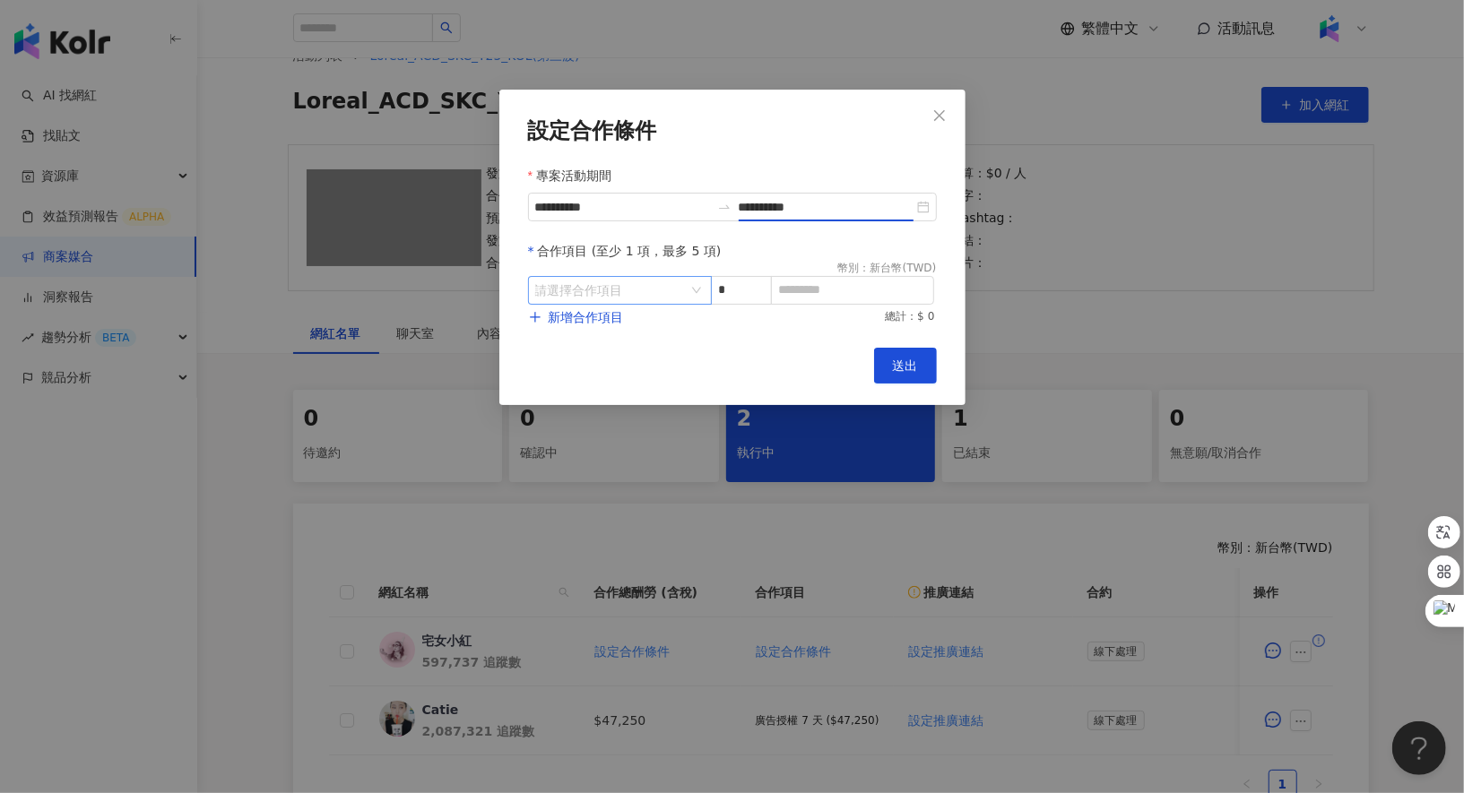
type input "**********"
click at [638, 289] on input "search" at bounding box center [610, 290] width 151 height 27
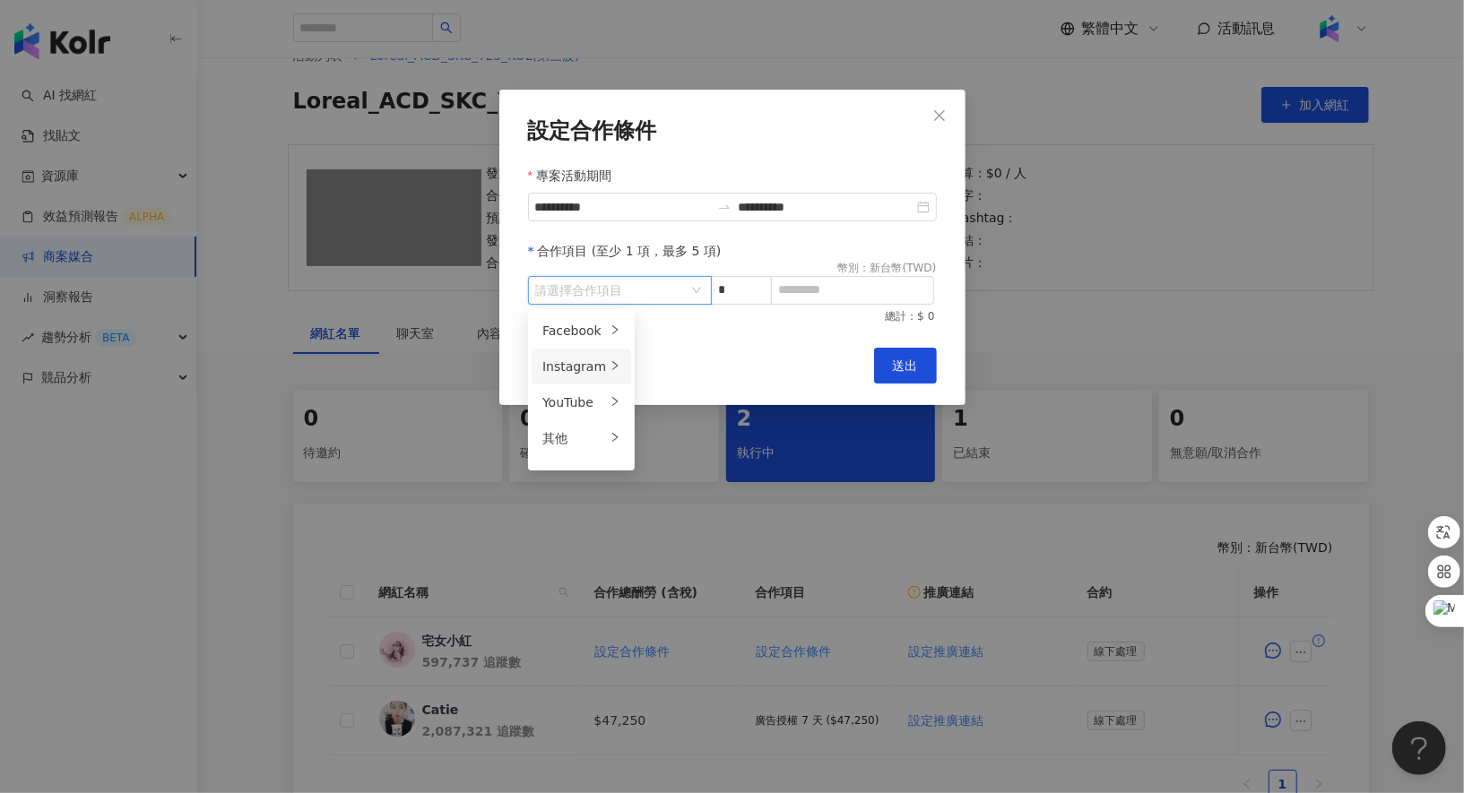
click at [594, 359] on div "Instagram" at bounding box center [574, 367] width 64 height 20
click at [660, 365] on span "Reels" at bounding box center [667, 367] width 34 height 14
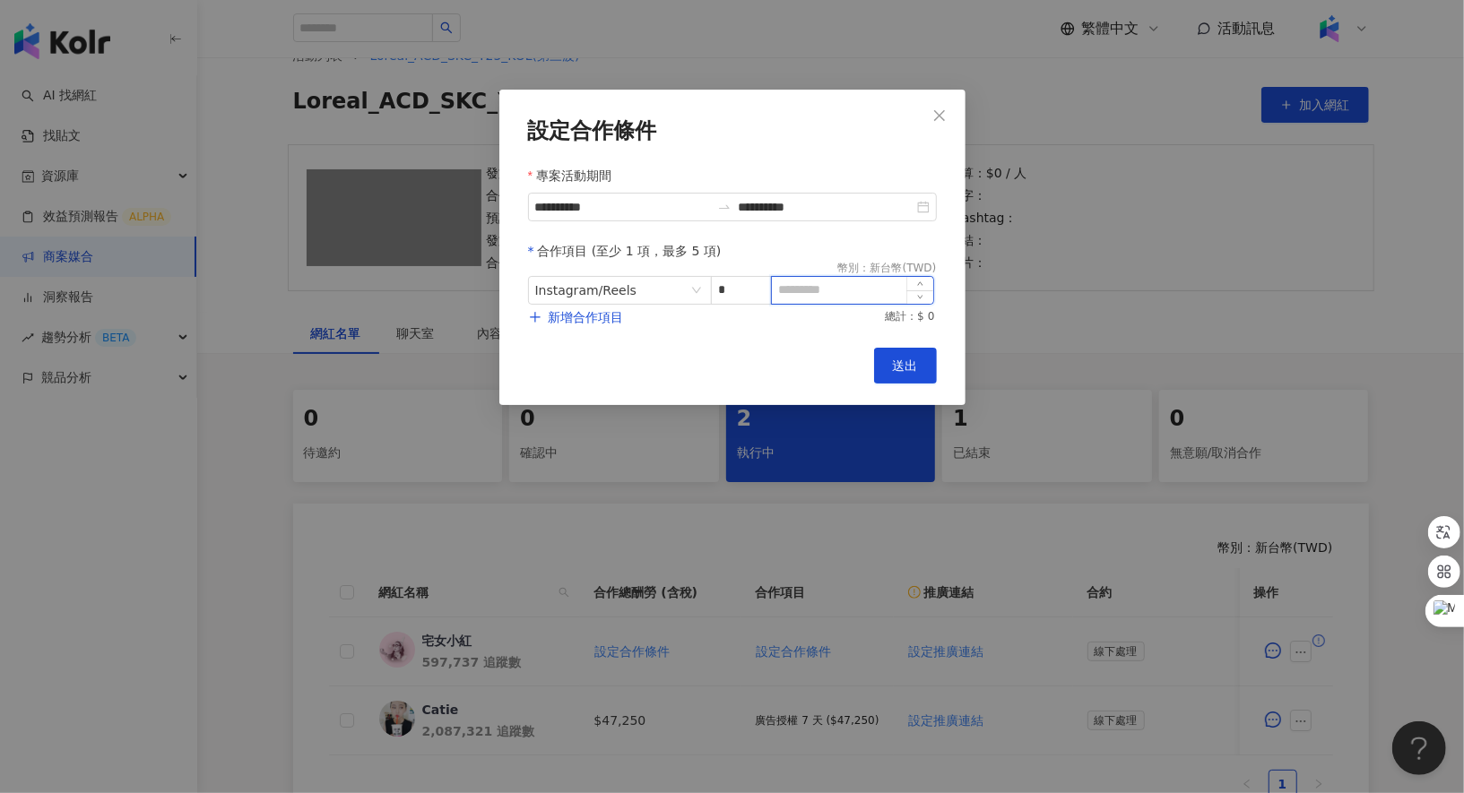
click at [805, 291] on input at bounding box center [852, 290] width 161 height 27
